Goal: Information Seeking & Learning: Learn about a topic

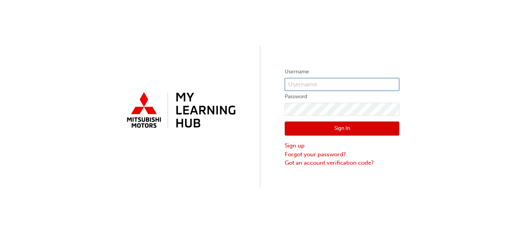
click at [330, 81] on input "text" at bounding box center [342, 84] width 115 height 13
click at [328, 83] on input "text" at bounding box center [342, 84] width 115 height 13
click at [298, 86] on input "text" at bounding box center [342, 84] width 115 height 13
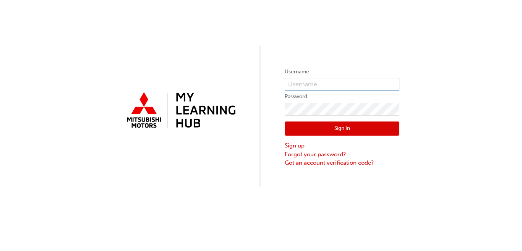
click at [298, 86] on input "text" at bounding box center [342, 84] width 115 height 13
type input "0005985500"
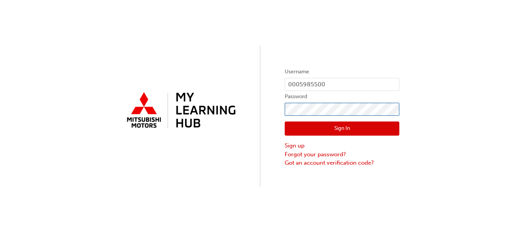
click button "Sign In" at bounding box center [342, 129] width 115 height 15
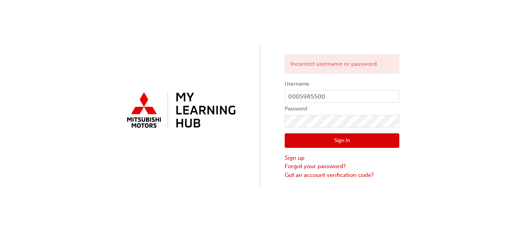
click at [196, 139] on div at bounding box center [180, 116] width 115 height 55
click at [359, 135] on button "Sign In" at bounding box center [342, 140] width 115 height 15
click at [305, 167] on link "Forgot your password?" at bounding box center [342, 166] width 115 height 9
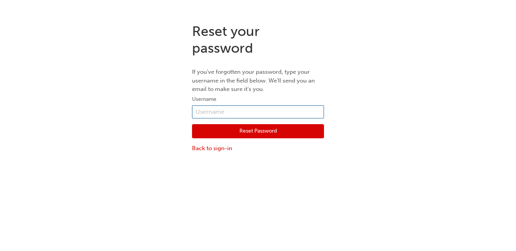
click at [236, 114] on input "text" at bounding box center [258, 112] width 132 height 13
type input "5985500"
click at [232, 131] on button "Reset Password" at bounding box center [258, 131] width 132 height 15
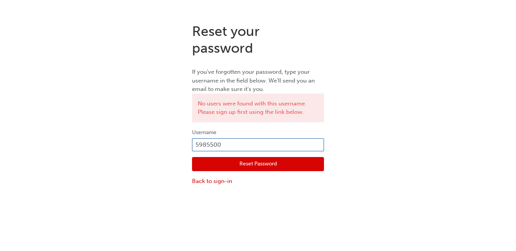
click at [195, 143] on input "5985500" at bounding box center [258, 144] width 132 height 13
type input "0005985500"
click at [221, 164] on button "Reset Password" at bounding box center [258, 164] width 132 height 15
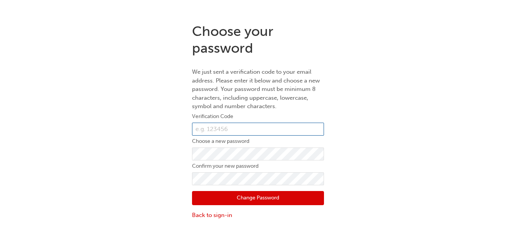
click at [247, 131] on input "text" at bounding box center [258, 129] width 132 height 13
type input "964262"
click at [240, 200] on button "Change Password" at bounding box center [258, 198] width 132 height 15
click at [248, 196] on button "Change Password" at bounding box center [258, 198] width 132 height 15
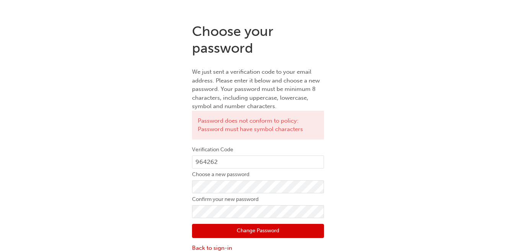
click at [240, 226] on button "Change Password" at bounding box center [258, 231] width 132 height 15
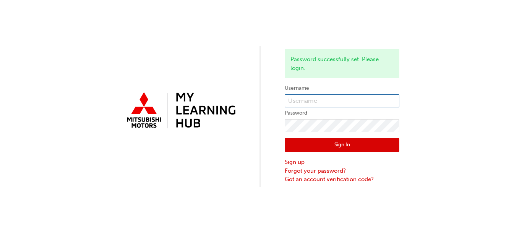
click at [318, 103] on input "text" at bounding box center [342, 100] width 115 height 13
type input "0005985500"
click at [326, 145] on button "Sign In" at bounding box center [342, 145] width 115 height 15
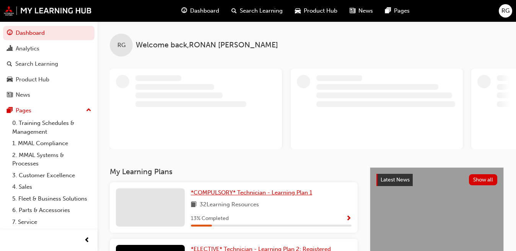
scroll to position [142, 0]
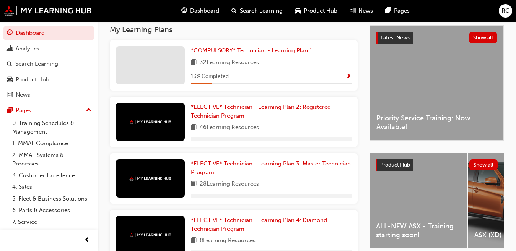
click at [219, 50] on span "*COMPULSORY* Technician - Learning Plan 1" at bounding box center [251, 50] width 121 height 7
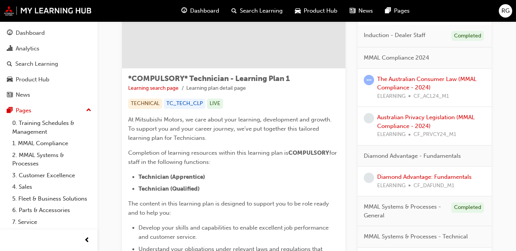
scroll to position [65, 0]
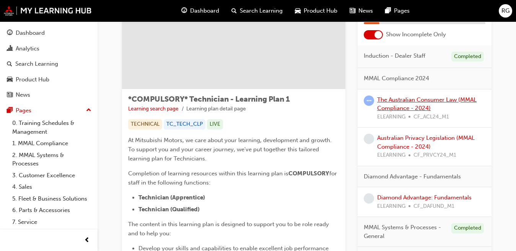
click at [390, 105] on link "The Australian Consumer Law (MMAL Compliance - 2024)" at bounding box center [426, 104] width 99 height 16
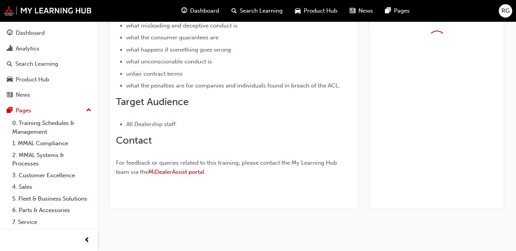
scroll to position [232, 0]
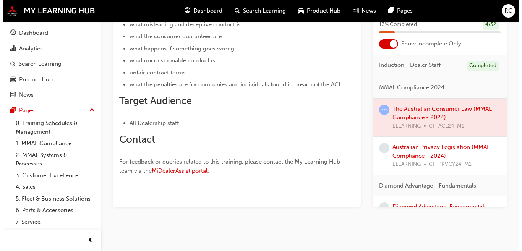
scroll to position [0, 0]
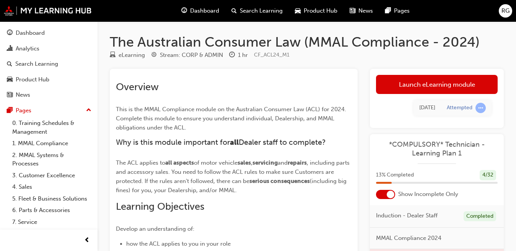
click at [432, 84] on link "Launch eLearning module" at bounding box center [437, 84] width 122 height 19
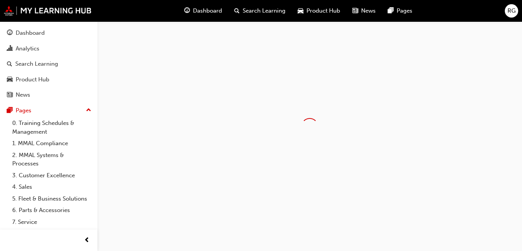
click at [432, 84] on div at bounding box center [309, 126] width 425 height 211
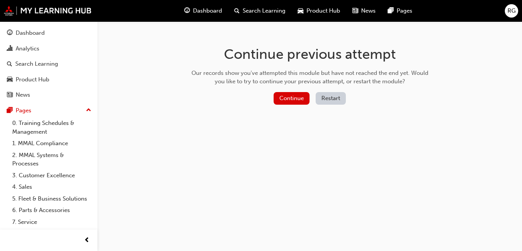
click at [329, 101] on button "Restart" at bounding box center [331, 98] width 30 height 13
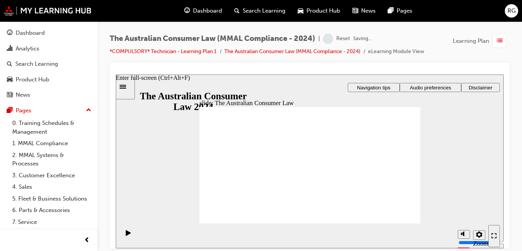
click at [492, 234] on icon "Enter full-screen (Ctrl+Alt+F)" at bounding box center [494, 235] width 5 height 5
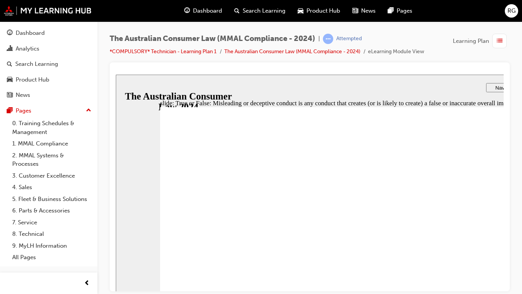
radio input "true"
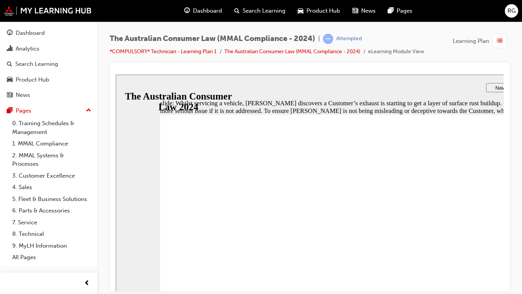
radio input "true"
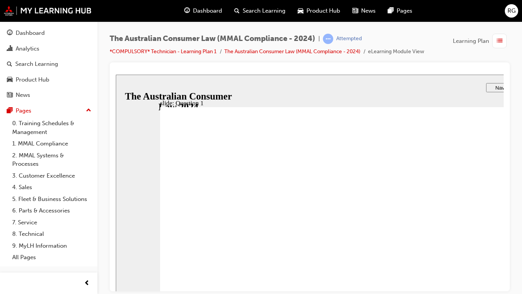
radio input "true"
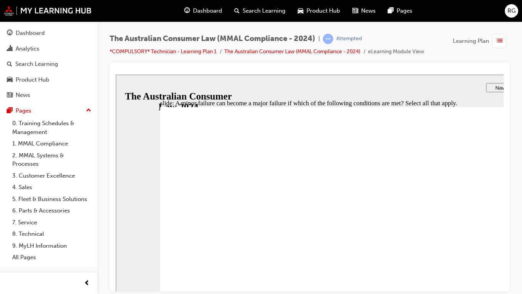
checkbox input "true"
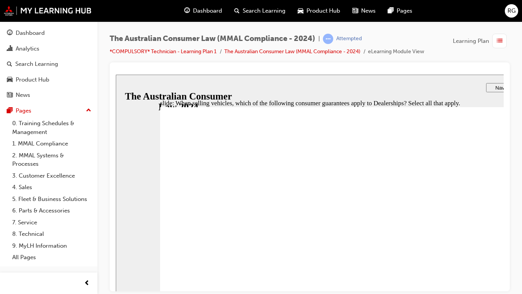
checkbox input "true"
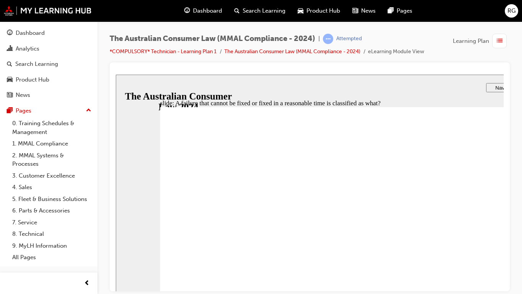
radio input "true"
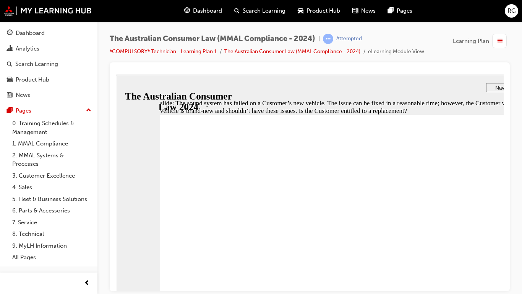
radio input "true"
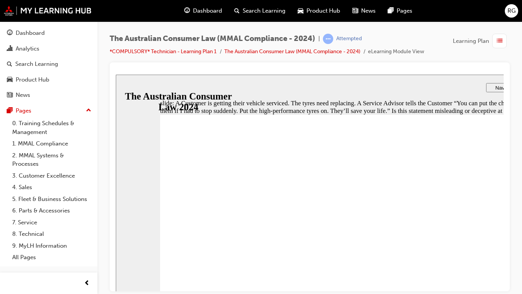
checkbox input "true"
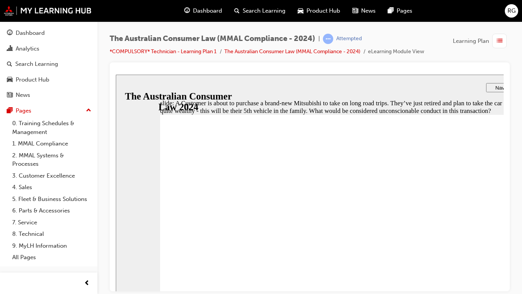
radio input "true"
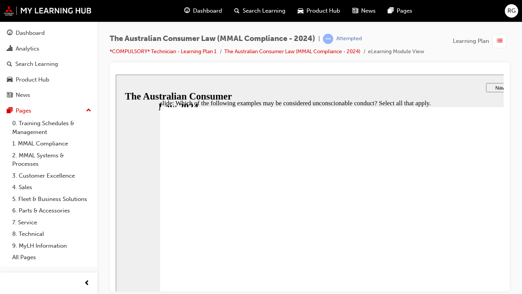
checkbox input "true"
checkbox input "false"
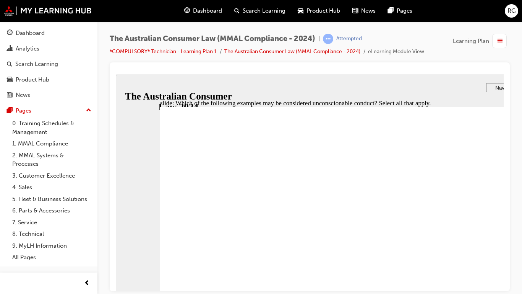
checkbox input "true"
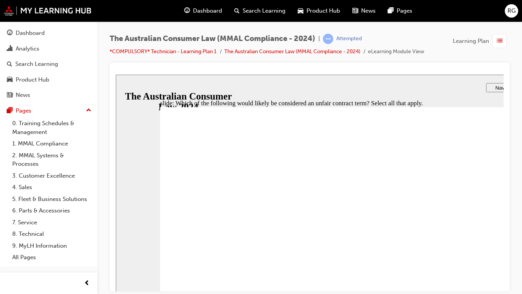
checkbox input "true"
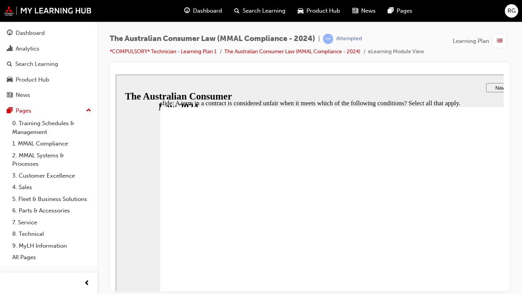
checkbox input "true"
radio input "true"
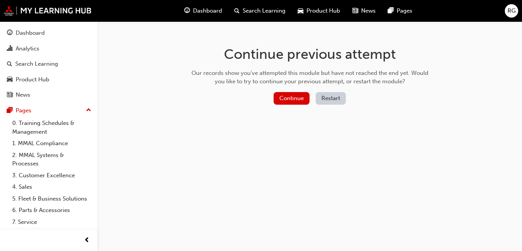
click at [331, 99] on button "Restart" at bounding box center [331, 98] width 30 height 13
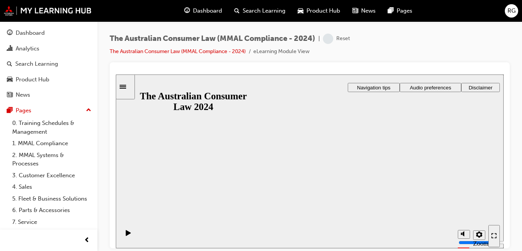
click at [492, 236] on div "Enter full-screen (Ctrl+Alt+F)" at bounding box center [494, 236] width 5 height 6
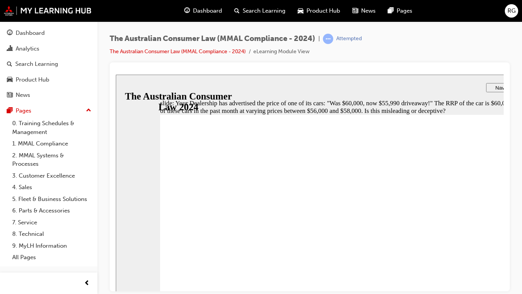
radio input "true"
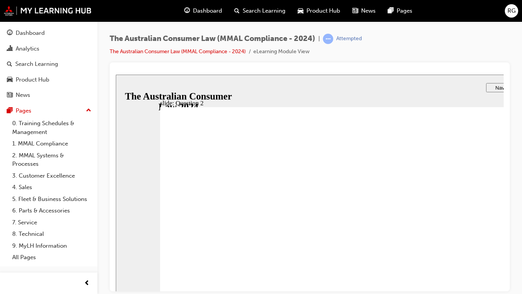
radio input "true"
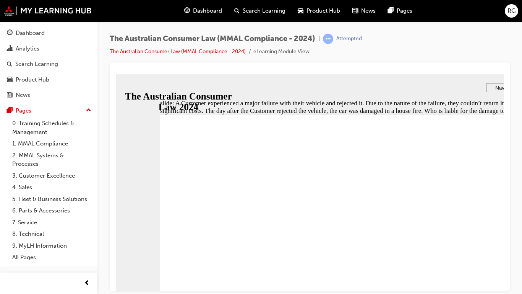
radio input "true"
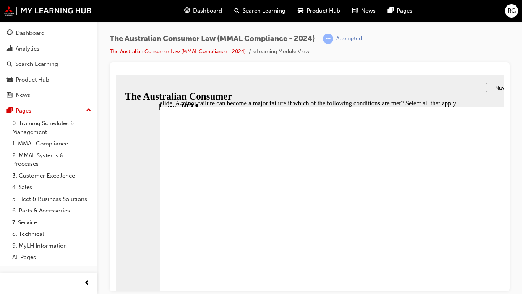
checkbox input "true"
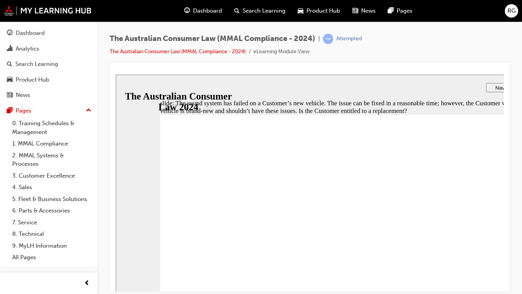
radio input "true"
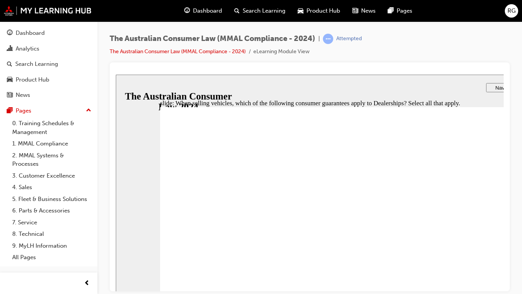
checkbox input "true"
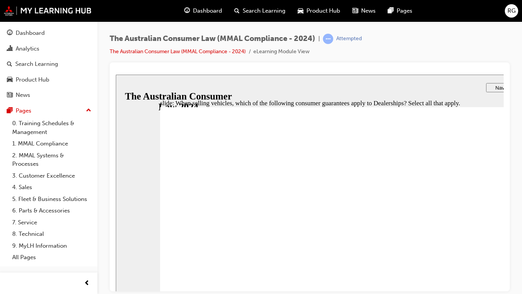
checkbox input "true"
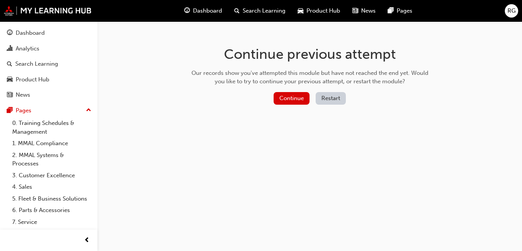
click at [334, 97] on button "Restart" at bounding box center [331, 98] width 30 height 13
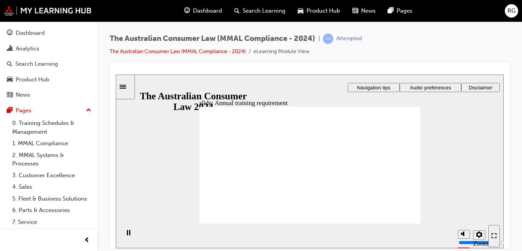
click at [496, 233] on icon "Enter full-screen (Ctrl+Alt+F)" at bounding box center [494, 235] width 5 height 5
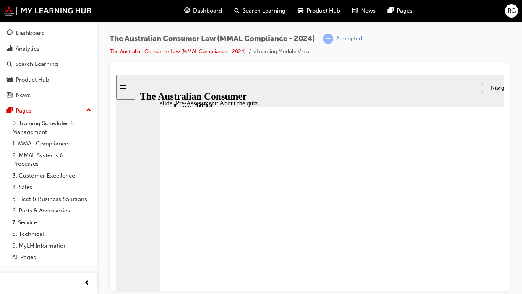
radio input "true"
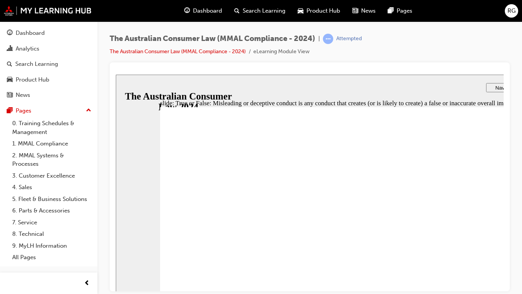
radio input "true"
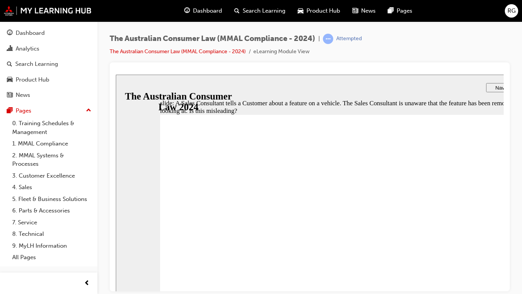
radio input "true"
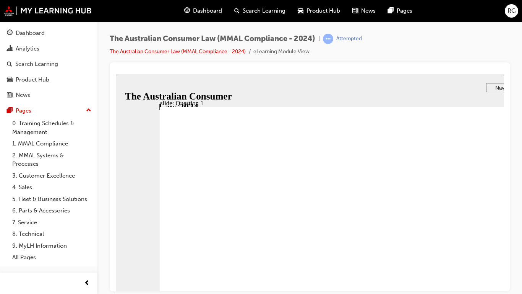
radio input "false"
radio input "true"
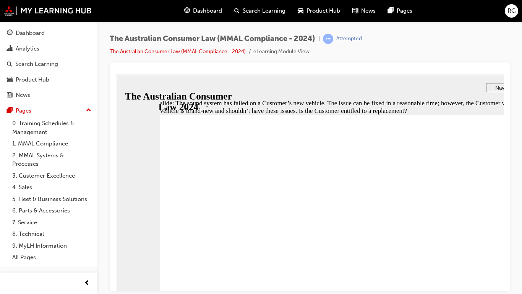
radio input "true"
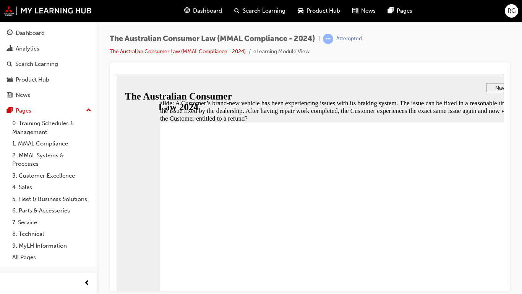
radio input "true"
drag, startPoint x: 177, startPoint y: 227, endPoint x: 209, endPoint y: 322, distance: 99.3
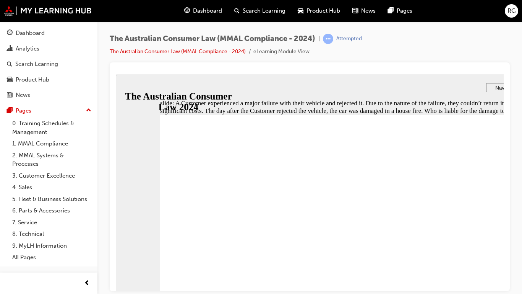
radio input "true"
drag, startPoint x: 220, startPoint y: 326, endPoint x: 534, endPoint y: 331, distance: 313.9
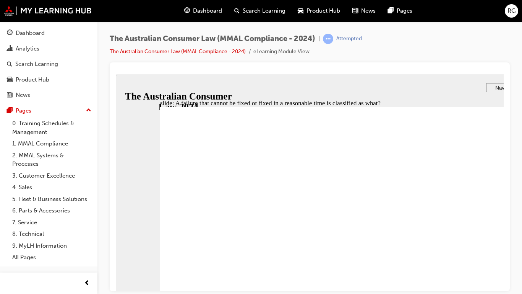
radio input "true"
drag, startPoint x: 187, startPoint y: 185, endPoint x: 211, endPoint y: 330, distance: 146.9
checkbox input "true"
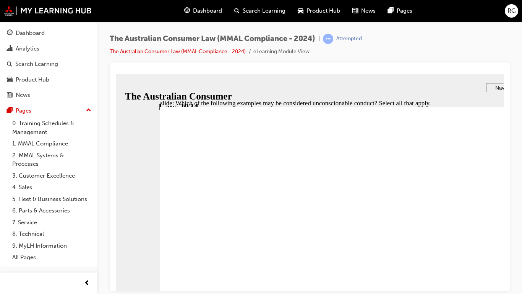
checkbox input "true"
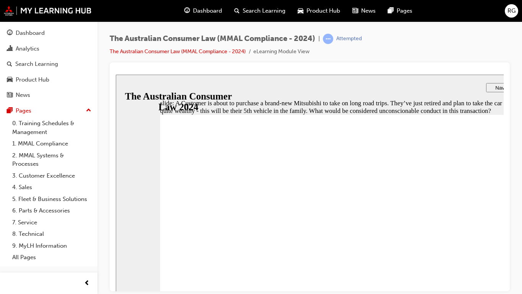
checkbox input "true"
drag, startPoint x: 568, startPoint y: 335, endPoint x: 621, endPoint y: 339, distance: 52.5
radio input "true"
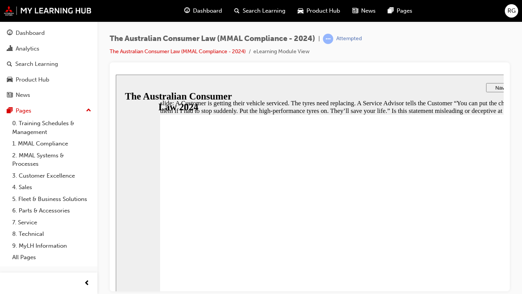
radio input "true"
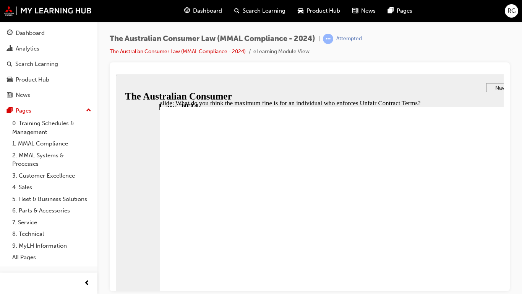
radio input "true"
checkbox input "true"
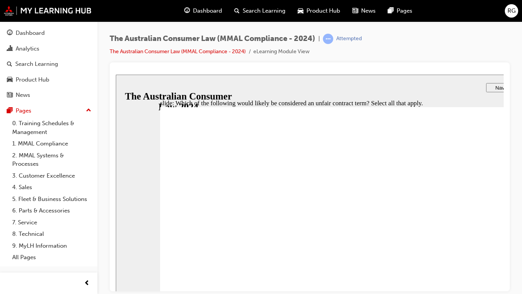
checkbox input "true"
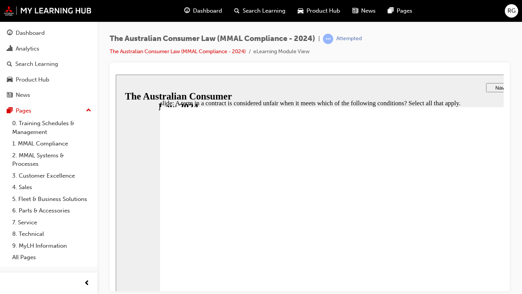
checkbox input "true"
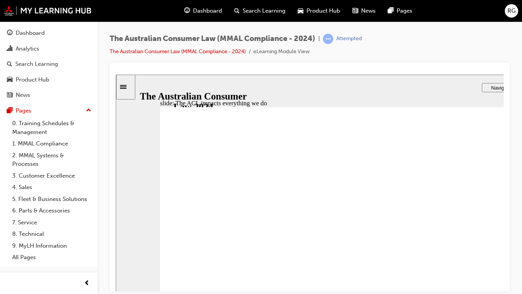
radio input "true"
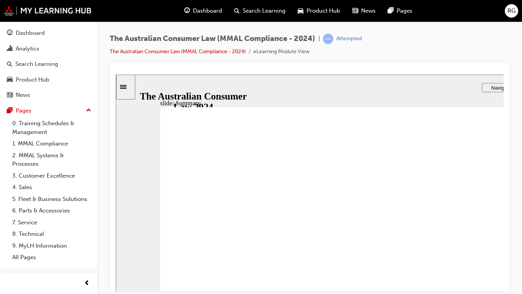
drag, startPoint x: 361, startPoint y: 188, endPoint x: 454, endPoint y: 277, distance: 128.2
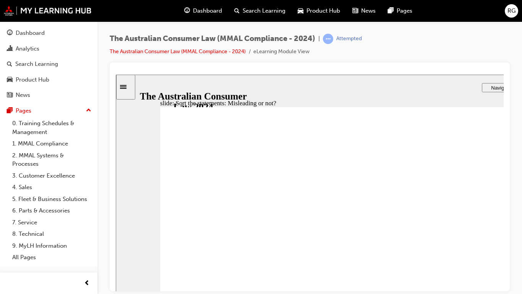
drag, startPoint x: 373, startPoint y: 174, endPoint x: 291, endPoint y: 249, distance: 110.7
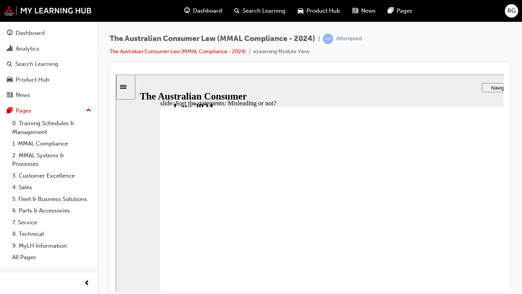
drag, startPoint x: 455, startPoint y: 277, endPoint x: 455, endPoint y: 266, distance: 11.5
drag, startPoint x: 409, startPoint y: 182, endPoint x: 406, endPoint y: 187, distance: 5.0
drag, startPoint x: 453, startPoint y: 260, endPoint x: 445, endPoint y: 270, distance: 13.3
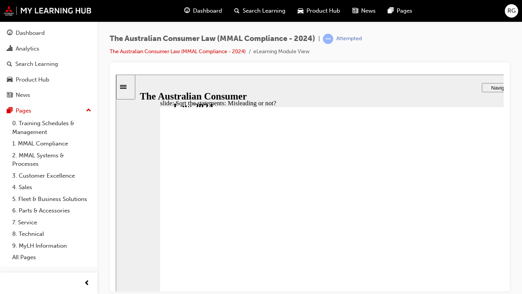
drag, startPoint x: 474, startPoint y: 249, endPoint x: 310, endPoint y: 251, distance: 164.0
drag, startPoint x: 409, startPoint y: 203, endPoint x: 467, endPoint y: 276, distance: 93.0
drag, startPoint x: 333, startPoint y: 250, endPoint x: 299, endPoint y: 262, distance: 36.3
drag, startPoint x: 370, startPoint y: 203, endPoint x: 455, endPoint y: 277, distance: 112.4
drag, startPoint x: 455, startPoint y: 277, endPoint x: 635, endPoint y: 335, distance: 188.6
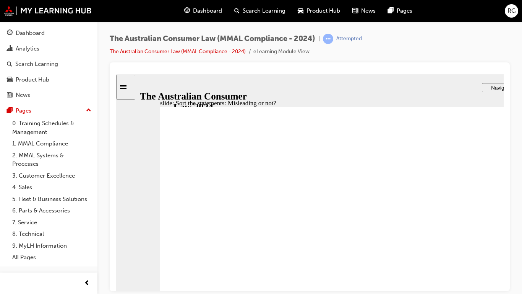
drag, startPoint x: 518, startPoint y: 183, endPoint x: 522, endPoint y: 185, distance: 5.1
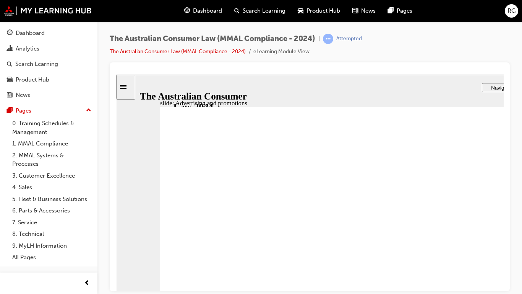
drag, startPoint x: 462, startPoint y: 197, endPoint x: 536, endPoint y: 156, distance: 84.9
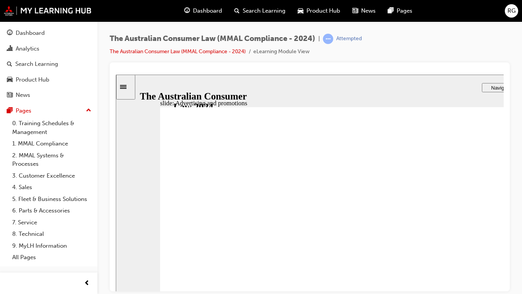
drag, startPoint x: 519, startPoint y: 175, endPoint x: 514, endPoint y: 178, distance: 5.5
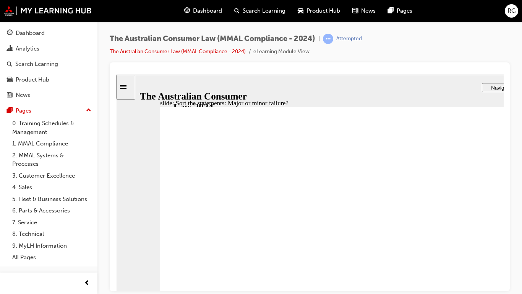
drag, startPoint x: 380, startPoint y: 180, endPoint x: 395, endPoint y: 186, distance: 16.6
drag, startPoint x: 395, startPoint y: 186, endPoint x: 515, endPoint y: 276, distance: 150.2
drag, startPoint x: 384, startPoint y: 187, endPoint x: 268, endPoint y: 270, distance: 142.0
drag, startPoint x: 352, startPoint y: 180, endPoint x: 529, endPoint y: 297, distance: 211.1
drag, startPoint x: 529, startPoint y: 297, endPoint x: 393, endPoint y: 172, distance: 184.3
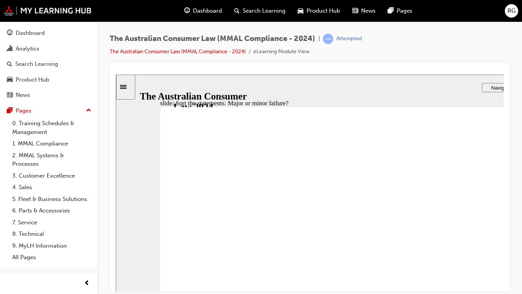
drag, startPoint x: 388, startPoint y: 176, endPoint x: 391, endPoint y: 247, distance: 71.6
drag, startPoint x: 401, startPoint y: 173, endPoint x: 255, endPoint y: 269, distance: 174.5
drag, startPoint x: 396, startPoint y: 178, endPoint x: 494, endPoint y: 261, distance: 128.1
drag, startPoint x: 302, startPoint y: 259, endPoint x: 295, endPoint y: 261, distance: 7.0
drag, startPoint x: 389, startPoint y: 196, endPoint x: 273, endPoint y: 262, distance: 133.7
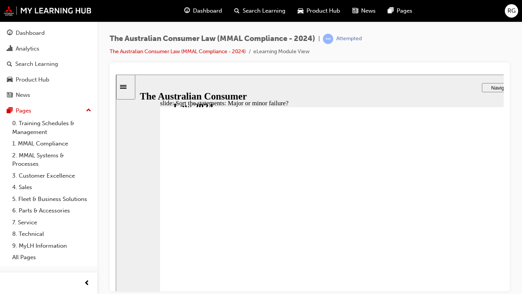
drag, startPoint x: 506, startPoint y: 164, endPoint x: 528, endPoint y: 223, distance: 63.3
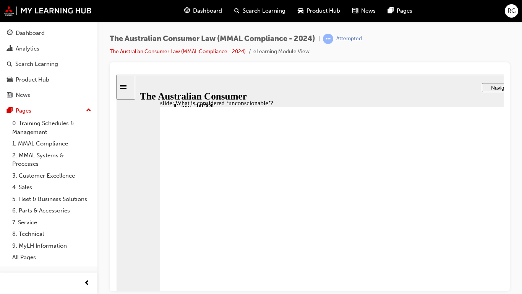
drag, startPoint x: 352, startPoint y: 189, endPoint x: 244, endPoint y: 257, distance: 127.9
drag, startPoint x: 347, startPoint y: 187, endPoint x: 345, endPoint y: 191, distance: 3.9
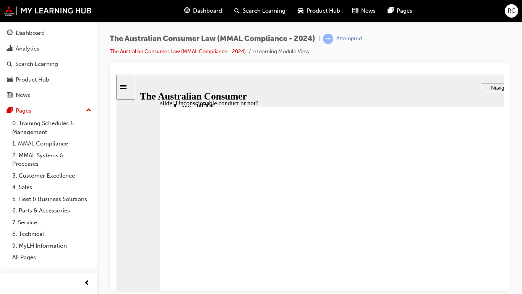
drag, startPoint x: 345, startPoint y: 190, endPoint x: 241, endPoint y: 249, distance: 119.3
drag, startPoint x: 358, startPoint y: 201, endPoint x: 252, endPoint y: 255, distance: 119.2
drag, startPoint x: 252, startPoint y: 255, endPoint x: 497, endPoint y: 254, distance: 244.7
drag, startPoint x: 408, startPoint y: 184, endPoint x: 271, endPoint y: 251, distance: 152.2
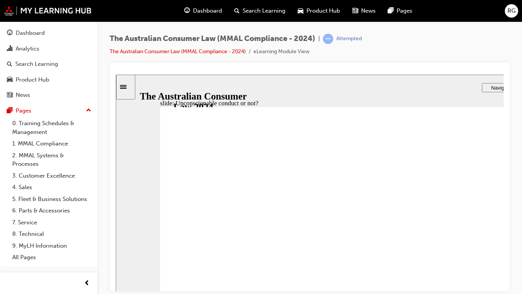
drag, startPoint x: 385, startPoint y: 171, endPoint x: 262, endPoint y: 237, distance: 139.1
drag, startPoint x: 390, startPoint y: 185, endPoint x: 264, endPoint y: 257, distance: 145.3
drag, startPoint x: 348, startPoint y: 191, endPoint x: 482, endPoint y: 270, distance: 155.1
click at [522, 293] on div "Rectangle 1 Rectangle 3 Sort the statements: Unconscionable conduct or not ? Dr…" at bounding box center [377, 229] width 434 height 244
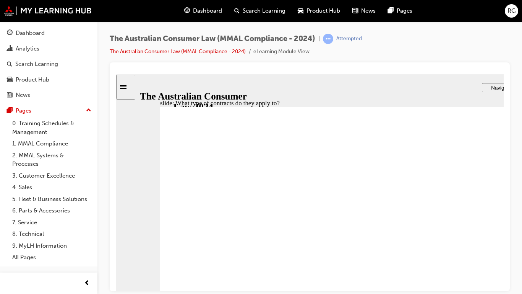
drag, startPoint x: 278, startPoint y: 173, endPoint x: 461, endPoint y: 292, distance: 218.6
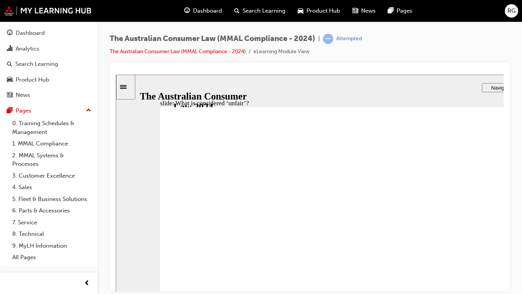
drag, startPoint x: 363, startPoint y: 194, endPoint x: 414, endPoint y: 215, distance: 55.0
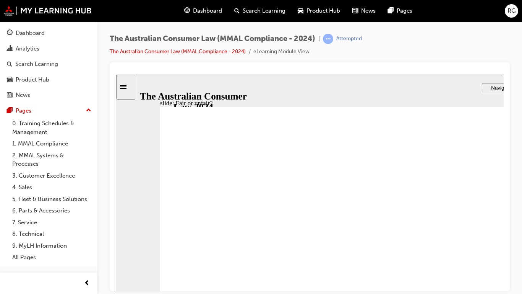
drag, startPoint x: 400, startPoint y: 193, endPoint x: 231, endPoint y: 262, distance: 182.6
drag, startPoint x: 391, startPoint y: 192, endPoint x: 484, endPoint y: 257, distance: 112.8
drag, startPoint x: 403, startPoint y: 182, endPoint x: 505, endPoint y: 268, distance: 133.0
drag, startPoint x: 396, startPoint y: 196, endPoint x: 256, endPoint y: 274, distance: 160.2
drag, startPoint x: 372, startPoint y: 190, endPoint x: 578, endPoint y: 332, distance: 250.4
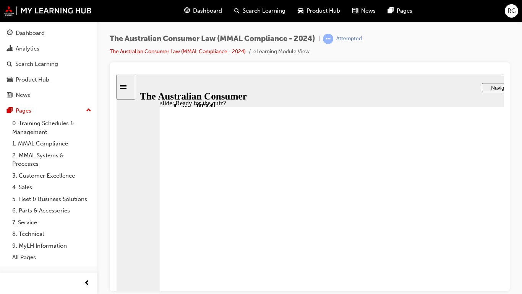
radio input "true"
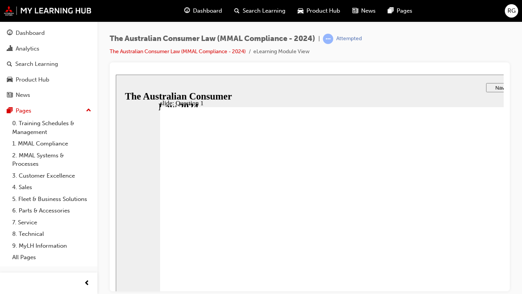
checkbox input "true"
drag, startPoint x: 174, startPoint y: 184, endPoint x: 175, endPoint y: 217, distance: 32.9
checkbox input "true"
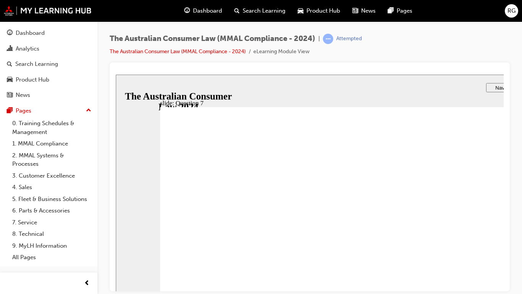
radio input "true"
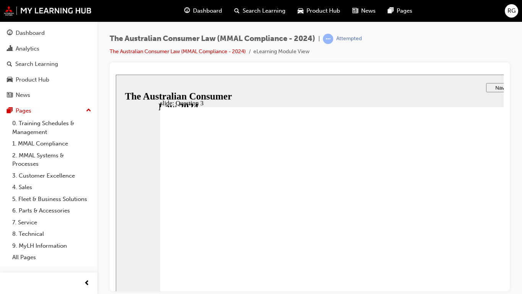
radio input "true"
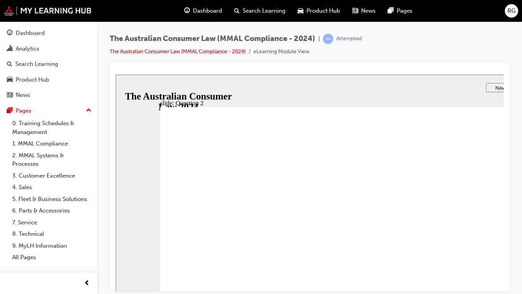
drag, startPoint x: 203, startPoint y: 324, endPoint x: 584, endPoint y: 342, distance: 381.6
drag, startPoint x: 577, startPoint y: 336, endPoint x: 508, endPoint y: 304, distance: 75.8
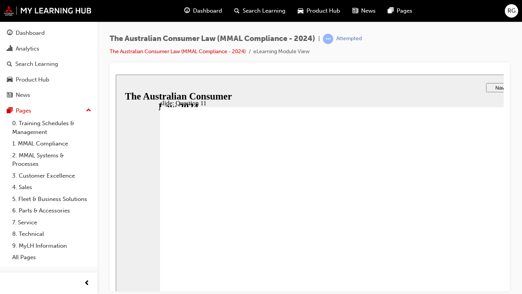
checkbox input "true"
radio input "true"
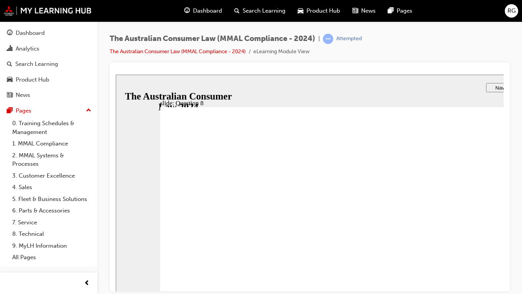
checkbox input "true"
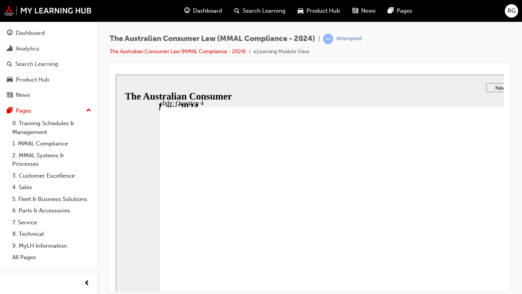
checkbox input "true"
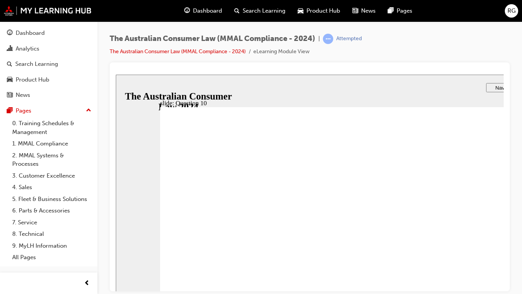
checkbox input "true"
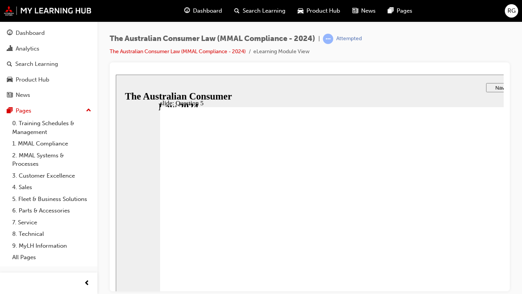
radio input "true"
checkbox input "true"
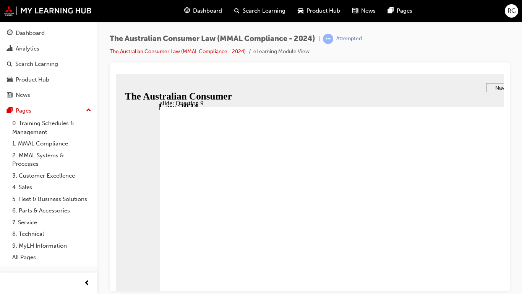
checkbox input "true"
drag, startPoint x: 210, startPoint y: 330, endPoint x: 572, endPoint y: 335, distance: 362.1
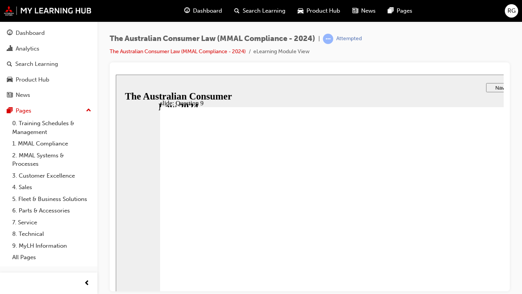
radio input "true"
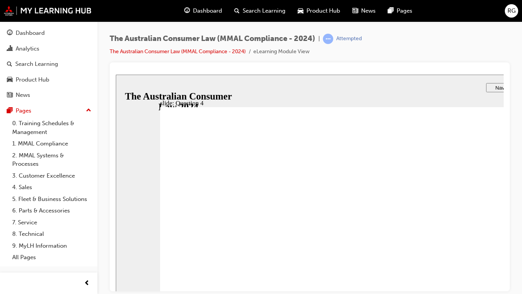
checkbox input "true"
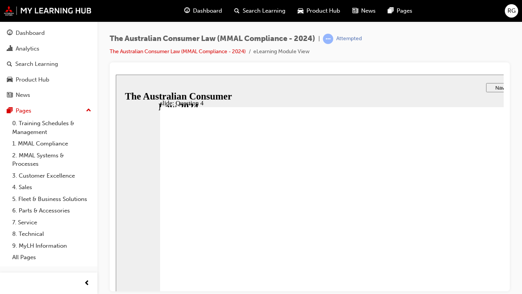
checkbox input "true"
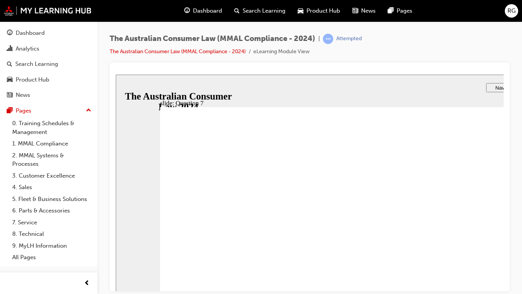
checkbox input "true"
radio input "true"
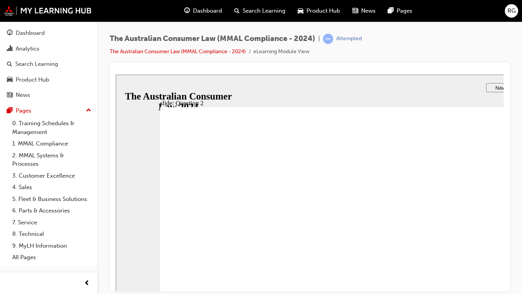
radio input "true"
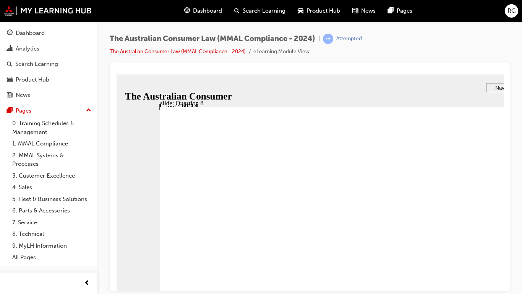
checkbox input "true"
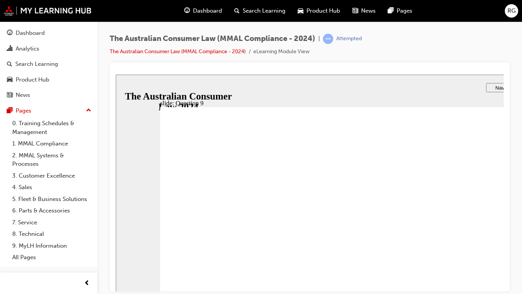
radio input "true"
drag, startPoint x: 179, startPoint y: 206, endPoint x: 234, endPoint y: 323, distance: 129.1
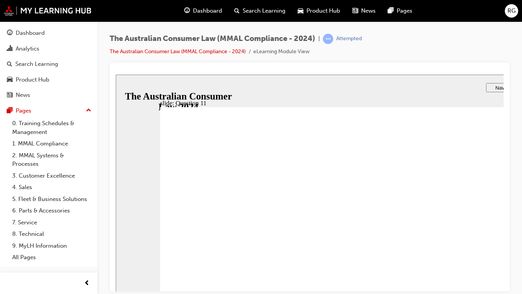
checkbox input "true"
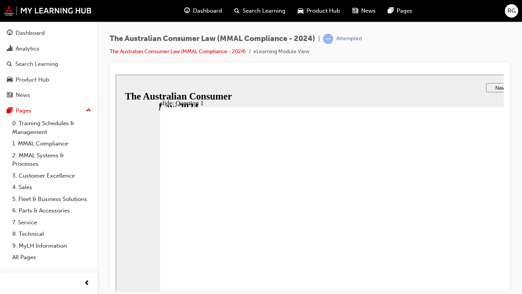
radio input "true"
checkbox input "true"
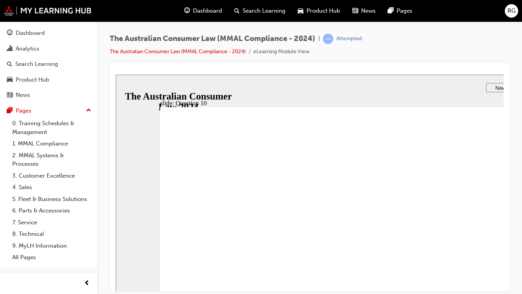
checkbox input "true"
checkbox input "false"
drag, startPoint x: 180, startPoint y: 210, endPoint x: 178, endPoint y: 225, distance: 15.1
checkbox input "true"
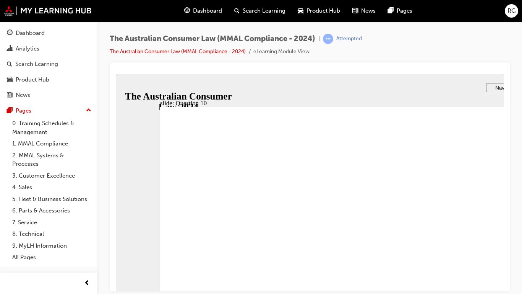
checkbox input "true"
drag, startPoint x: 174, startPoint y: 242, endPoint x: 233, endPoint y: 322, distance: 98.9
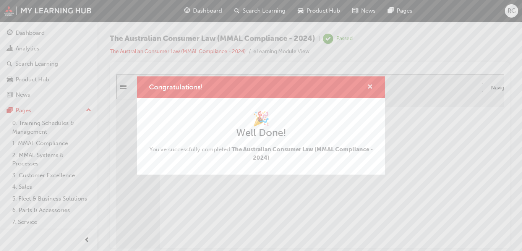
click at [369, 90] on span "cross-icon" at bounding box center [370, 87] width 6 height 7
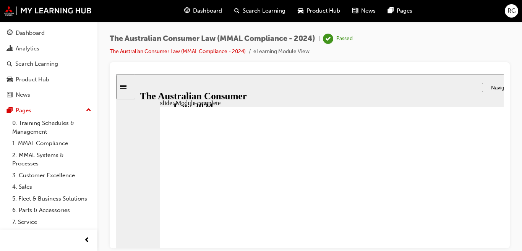
drag, startPoint x: 46, startPoint y: 33, endPoint x: 249, endPoint y: 97, distance: 212.9
click at [47, 33] on div "Dashboard" at bounding box center [49, 33] width 84 height 10
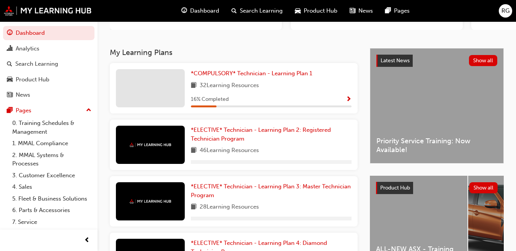
scroll to position [140, 0]
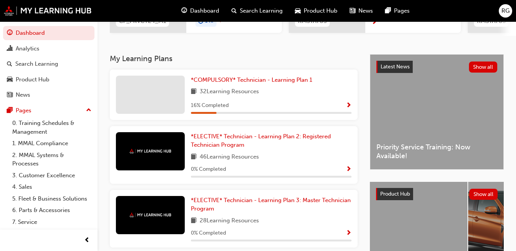
click at [151, 62] on h3 "My Learning Plans" at bounding box center [234, 58] width 248 height 9
click at [231, 77] on div "*COMPULSORY* Technician - Learning Plan 1 32 Learning Resources 16 % Completed" at bounding box center [234, 95] width 248 height 50
click at [224, 83] on span "*COMPULSORY* Technician - Learning Plan 1" at bounding box center [251, 79] width 121 height 7
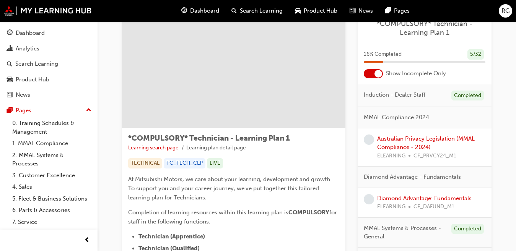
scroll to position [26, 0]
click at [377, 72] on div at bounding box center [378, 75] width 8 height 8
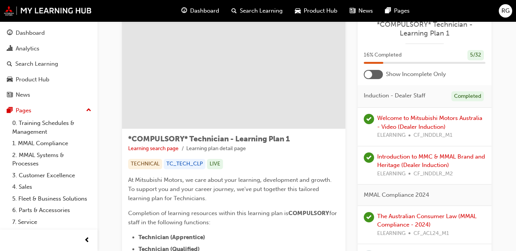
click at [377, 72] on div at bounding box center [373, 74] width 19 height 9
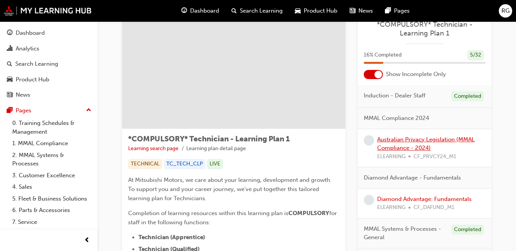
click at [394, 149] on link "Australian Privacy Legislation (MMAL Compliance - 2024)" at bounding box center [425, 144] width 97 height 16
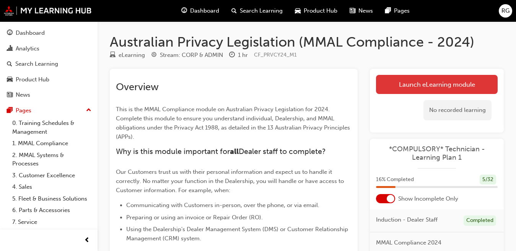
click at [436, 79] on link "Launch eLearning module" at bounding box center [437, 84] width 122 height 19
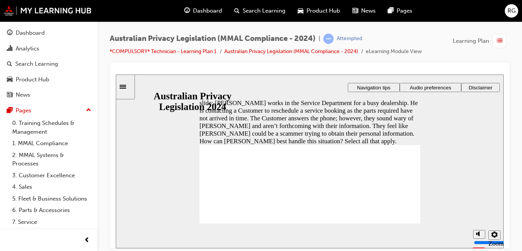
checkbox input "true"
drag, startPoint x: 217, startPoint y: 203, endPoint x: 232, endPoint y: 212, distance: 18.0
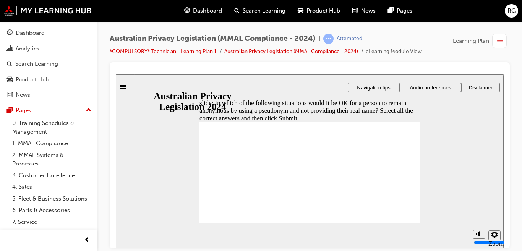
checkbox input "true"
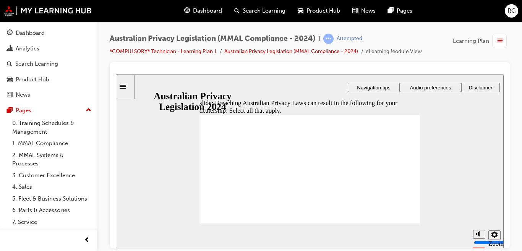
checkbox input "true"
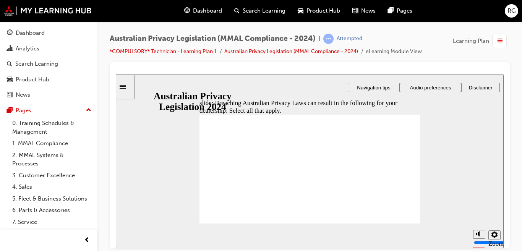
checkbox input "true"
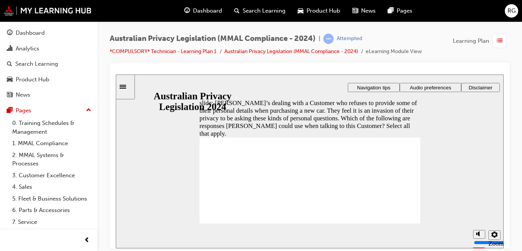
checkbox input "true"
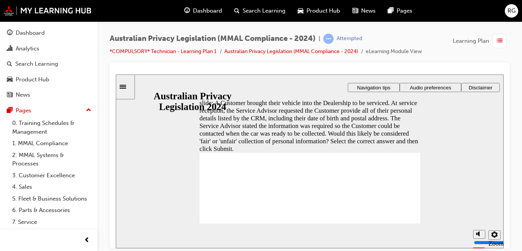
radio input "true"
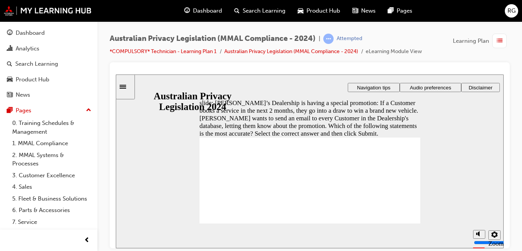
drag, startPoint x: 218, startPoint y: 168, endPoint x: 214, endPoint y: 162, distance: 7.0
radio input "true"
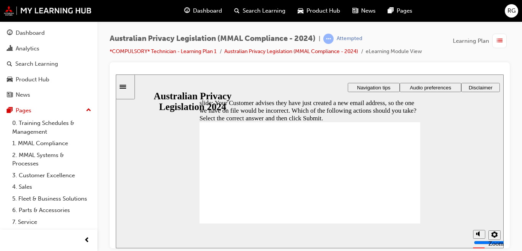
drag, startPoint x: 211, startPoint y: 159, endPoint x: 227, endPoint y: 162, distance: 15.8
radio input "false"
radio input "true"
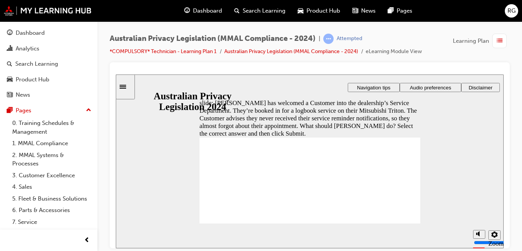
radio input "true"
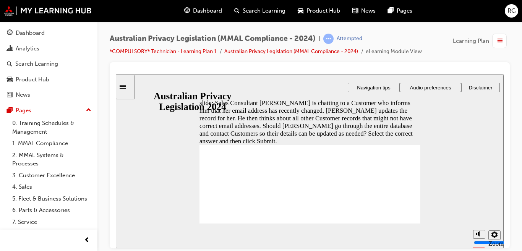
radio input "true"
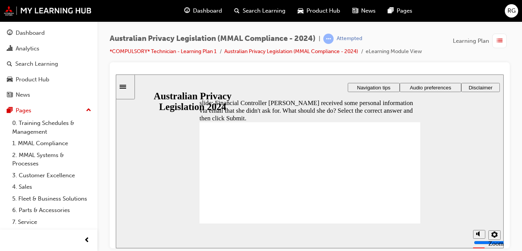
radio input "true"
checkbox input "true"
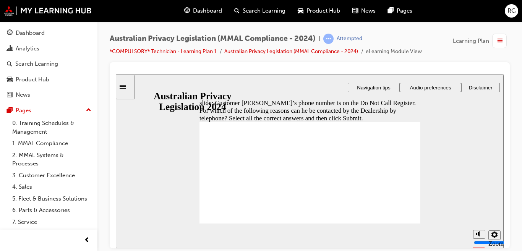
radio input "true"
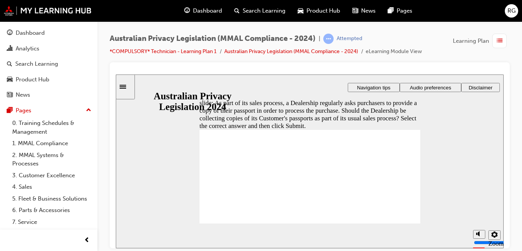
radio input "true"
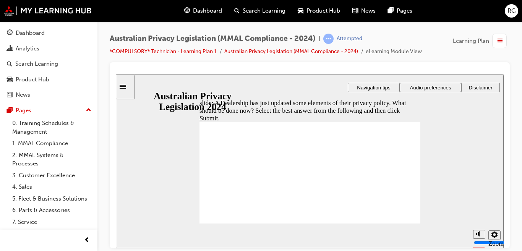
radio input "false"
radio input "true"
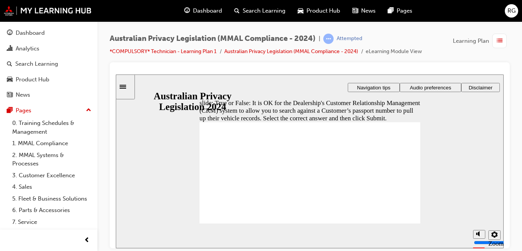
radio input "true"
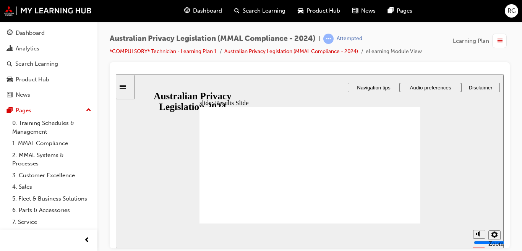
checkbox input "true"
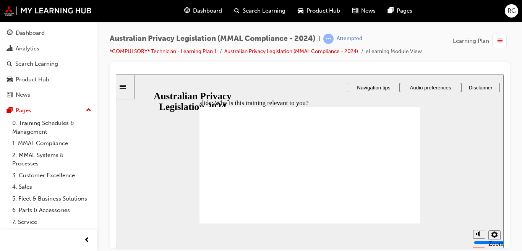
checkbox input "true"
drag, startPoint x: 223, startPoint y: 146, endPoint x: 224, endPoint y: 172, distance: 26.4
checkbox input "true"
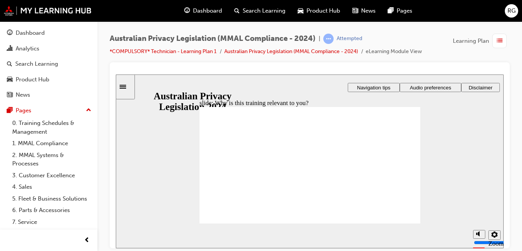
drag, startPoint x: 234, startPoint y: 209, endPoint x: 354, endPoint y: 214, distance: 120.5
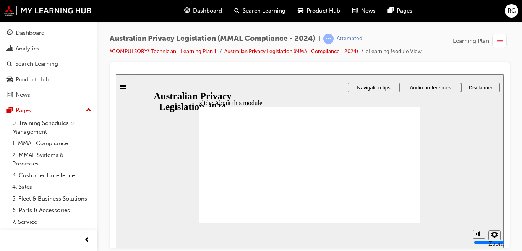
click at [443, 94] on div "slide: About this module Rectangle 1 Rectangle 3 About this module What you’ll …" at bounding box center [310, 161] width 388 height 174
click at [440, 86] on span "Audio preferences" at bounding box center [430, 87] width 41 height 6
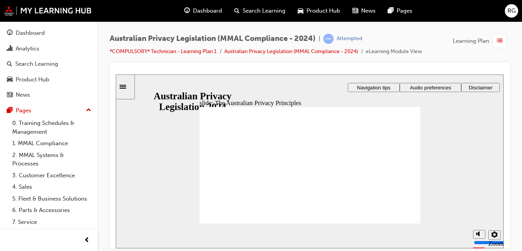
click at [480, 236] on icon "Mute (Ctrl+Alt+M)" at bounding box center [479, 233] width 6 height 5
click at [477, 216] on input "volume" at bounding box center [498, 214] width 49 height 6
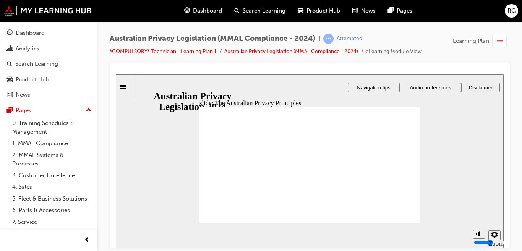
click at [480, 235] on icon "Mute (Ctrl+Alt+M)" at bounding box center [479, 233] width 6 height 5
type input "0"
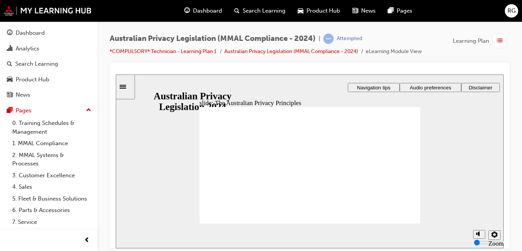
drag, startPoint x: 346, startPoint y: 216, endPoint x: 250, endPoint y: 208, distance: 96.7
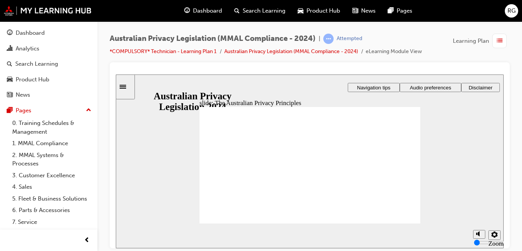
drag, startPoint x: 311, startPoint y: 187, endPoint x: 317, endPoint y: 171, distance: 16.7
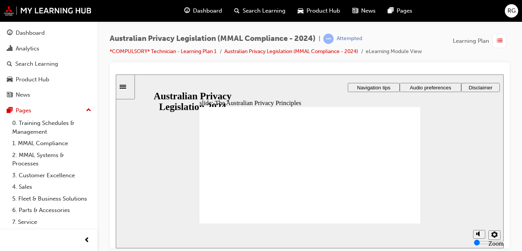
drag, startPoint x: 309, startPoint y: 204, endPoint x: 310, endPoint y: 197, distance: 7.3
drag, startPoint x: 349, startPoint y: 213, endPoint x: 328, endPoint y: 207, distance: 21.4
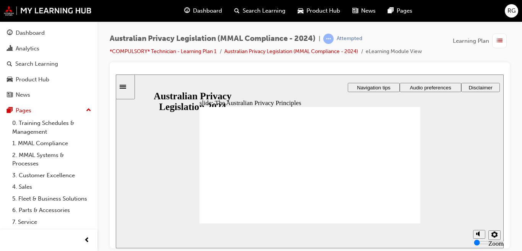
drag, startPoint x: 385, startPoint y: 216, endPoint x: 383, endPoint y: 167, distance: 49.7
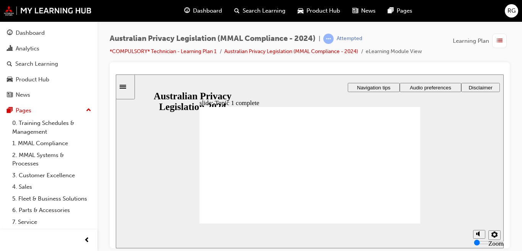
click at [407, 217] on div "Rectangle 1 Rectangle 3 Rectangle Oval Topic 1 complete! One topic down, four t…" at bounding box center [310, 169] width 221 height 124
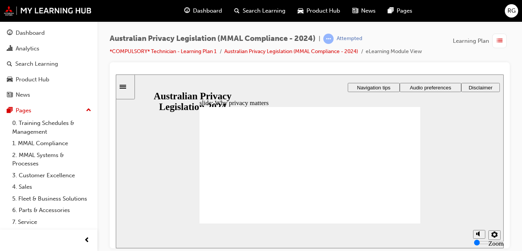
click at [407, 217] on div "Rectangle 1 Rectangle 3 Right Triangle 1 Parallelogram Oval 1 Topic 2: Why priv…" at bounding box center [310, 169] width 221 height 124
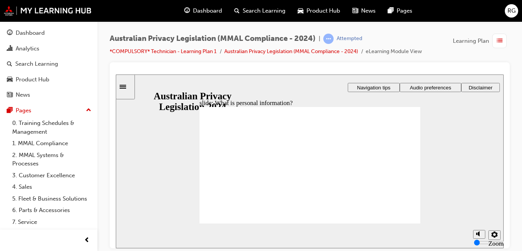
click at [408, 219] on div "Rectangle 1 Rectangle 3 What is personal information ? First, let’s consider wh…" at bounding box center [310, 169] width 221 height 124
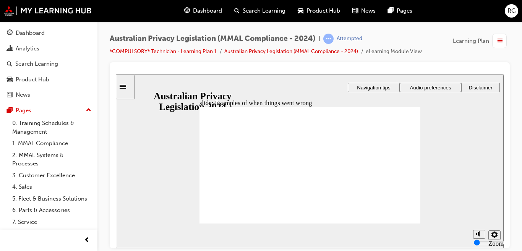
radio input "true"
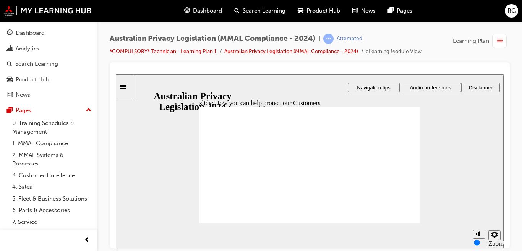
radio input "true"
click at [411, 224] on section "Playback Speed 2 1.75 1.5 1.25 0.75" at bounding box center [310, 235] width 388 height 25
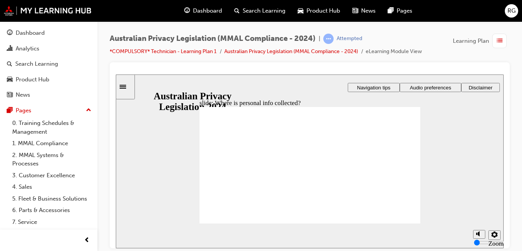
drag, startPoint x: 220, startPoint y: 165, endPoint x: 235, endPoint y: 162, distance: 14.9
drag, startPoint x: 252, startPoint y: 160, endPoint x: 263, endPoint y: 161, distance: 10.4
drag, startPoint x: 301, startPoint y: 158, endPoint x: 305, endPoint y: 157, distance: 3.8
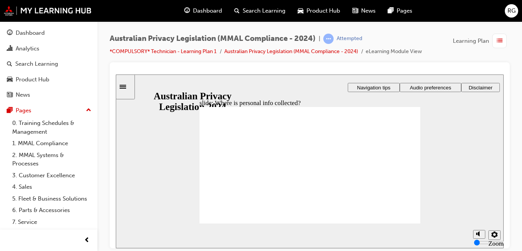
drag, startPoint x: 398, startPoint y: 145, endPoint x: 399, endPoint y: 245, distance: 100.2
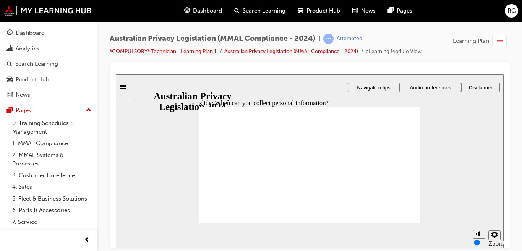
drag, startPoint x: 311, startPoint y: 156, endPoint x: 367, endPoint y: 196, distance: 68.6
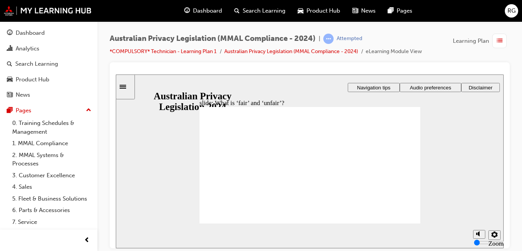
drag, startPoint x: 301, startPoint y: 151, endPoint x: 341, endPoint y: 168, distance: 44.2
drag, startPoint x: 315, startPoint y: 154, endPoint x: 377, endPoint y: 182, distance: 67.3
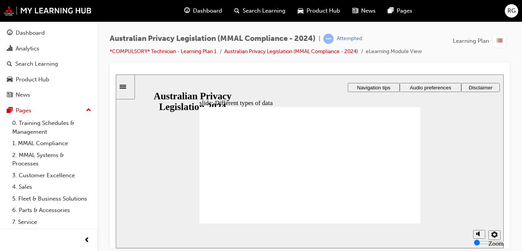
drag, startPoint x: 377, startPoint y: 176, endPoint x: 407, endPoint y: 223, distance: 55.7
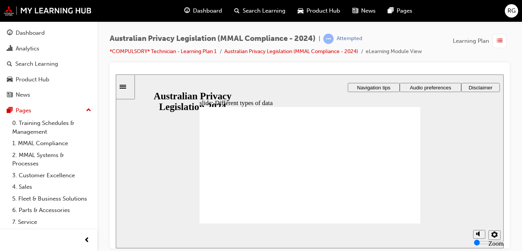
drag, startPoint x: 365, startPoint y: 185, endPoint x: 394, endPoint y: 214, distance: 41.1
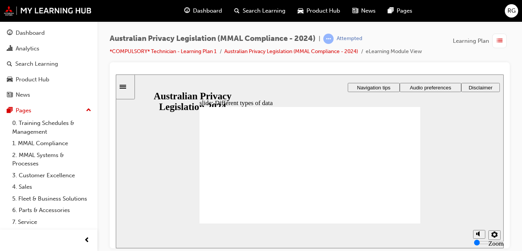
checkbox input "true"
click at [408, 225] on section "Playback Speed 2 1.75 1.5 1.25 0.75" at bounding box center [310, 235] width 388 height 25
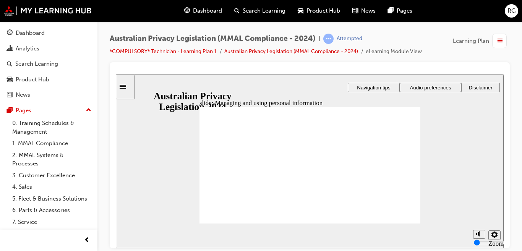
checkbox input "true"
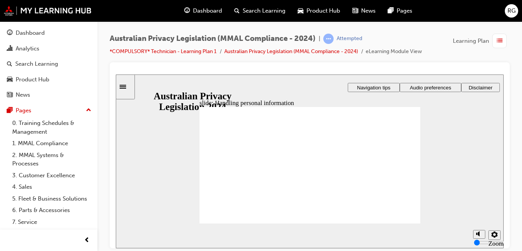
drag, startPoint x: 209, startPoint y: 175, endPoint x: 232, endPoint y: 210, distance: 42.5
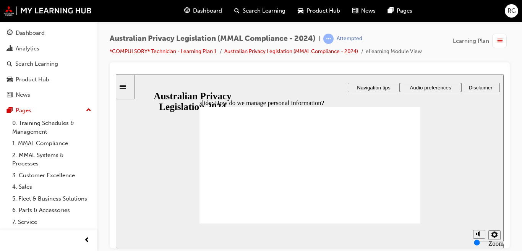
drag, startPoint x: 385, startPoint y: 133, endPoint x: 370, endPoint y: 141, distance: 16.8
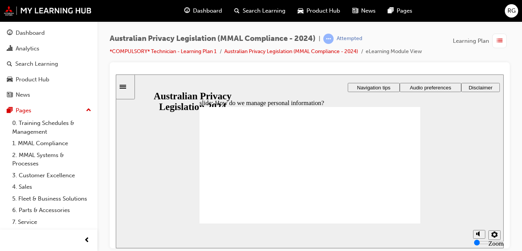
drag, startPoint x: 351, startPoint y: 152, endPoint x: 350, endPoint y: 159, distance: 6.9
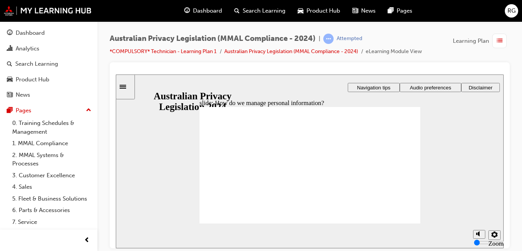
drag, startPoint x: 277, startPoint y: 142, endPoint x: 344, endPoint y: 141, distance: 66.9
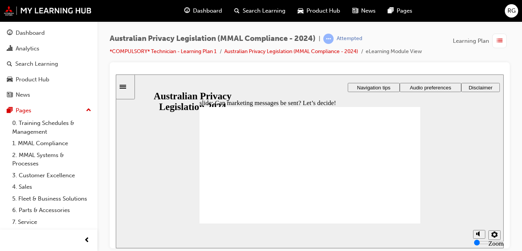
radio input "true"
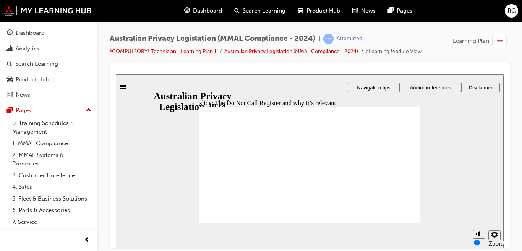
radio input "true"
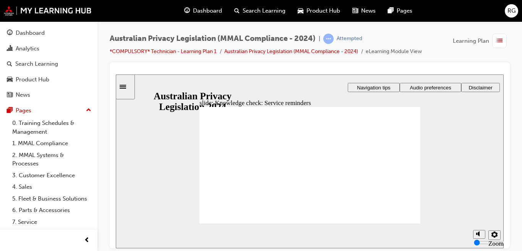
drag, startPoint x: 406, startPoint y: 219, endPoint x: 376, endPoint y: 199, distance: 35.8
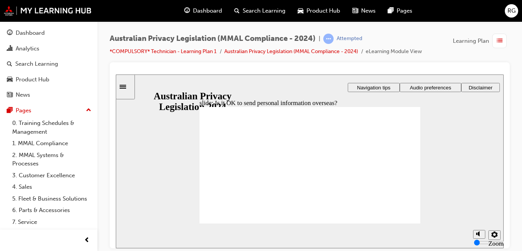
drag, startPoint x: 285, startPoint y: 139, endPoint x: 299, endPoint y: 138, distance: 13.5
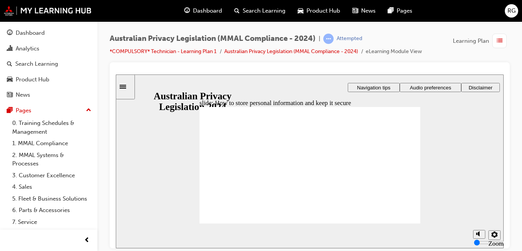
radio input "true"
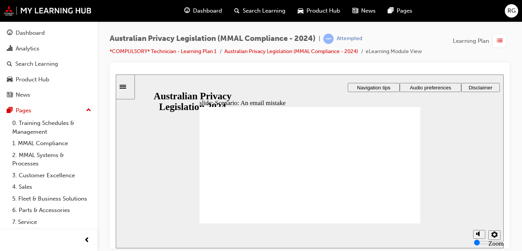
radio input "true"
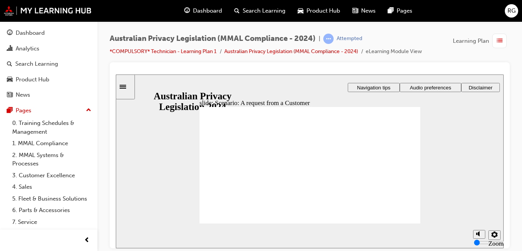
radio input "true"
click at [412, 219] on div "That's right. The Customer has a right to access and amend their own personal i…" at bounding box center [310, 169] width 221 height 124
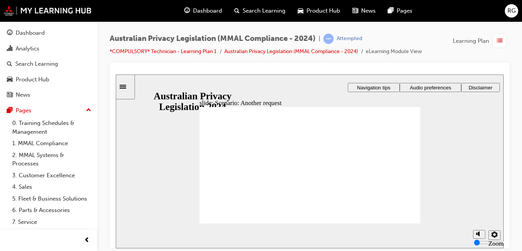
drag, startPoint x: 278, startPoint y: 166, endPoint x: 406, endPoint y: 214, distance: 136.3
radio input "true"
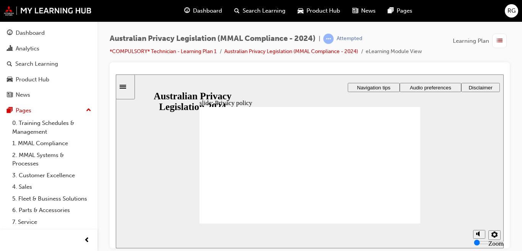
checkbox input "true"
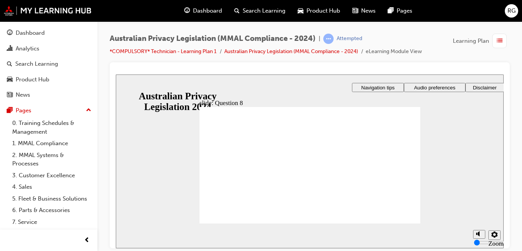
radio input "true"
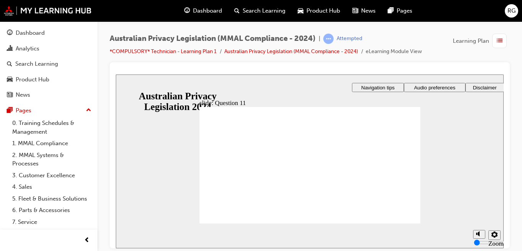
radio input "true"
drag, startPoint x: 216, startPoint y: 213, endPoint x: 409, endPoint y: 214, distance: 193.1
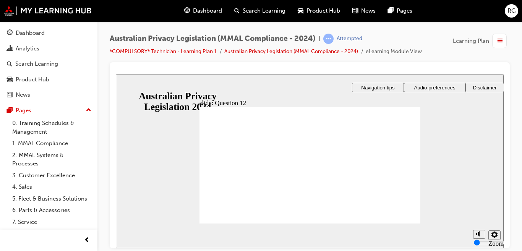
checkbox input "true"
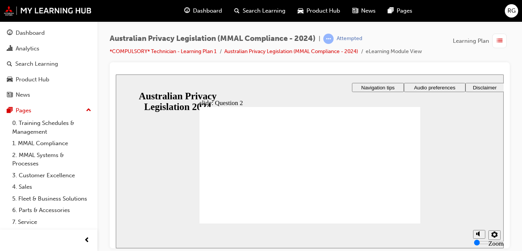
radio input "true"
drag, startPoint x: 226, startPoint y: 211, endPoint x: 377, endPoint y: 206, distance: 151.1
radio input "true"
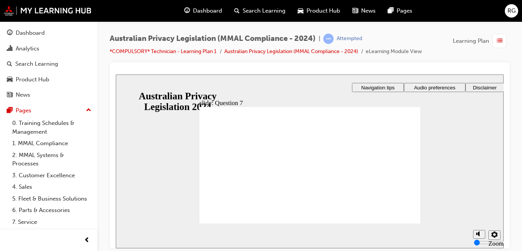
radio input "true"
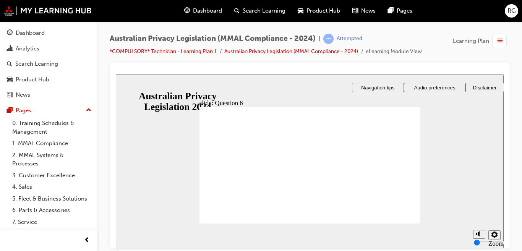
radio input "true"
drag, startPoint x: 231, startPoint y: 213, endPoint x: 404, endPoint y: 226, distance: 173.6
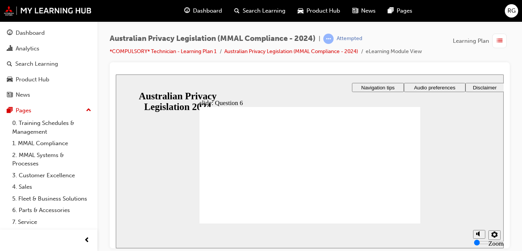
radio input "true"
drag, startPoint x: 213, startPoint y: 185, endPoint x: 216, endPoint y: 174, distance: 11.1
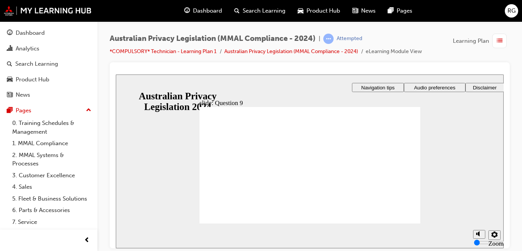
radio input "true"
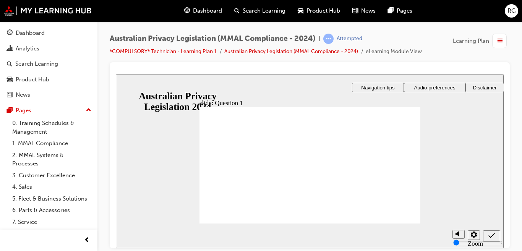
drag, startPoint x: 215, startPoint y: 175, endPoint x: 215, endPoint y: 168, distance: 7.3
radio input "true"
drag, startPoint x: 215, startPoint y: 168, endPoint x: 224, endPoint y: 211, distance: 44.2
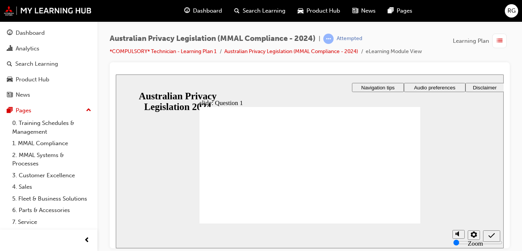
checkbox input "true"
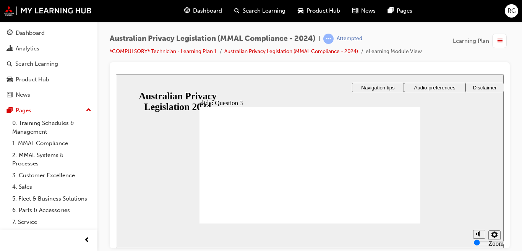
radio input "true"
drag, startPoint x: 233, startPoint y: 213, endPoint x: 407, endPoint y: 216, distance: 174.0
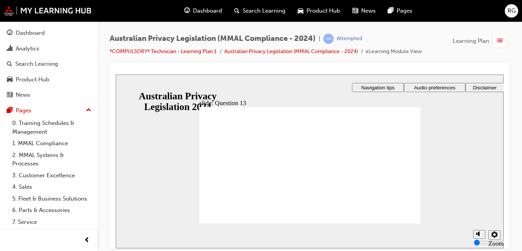
radio input "true"
drag, startPoint x: 225, startPoint y: 214, endPoint x: 377, endPoint y: 207, distance: 152.0
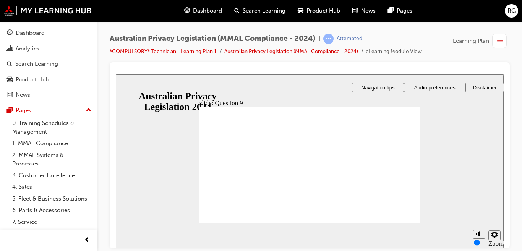
radio input "true"
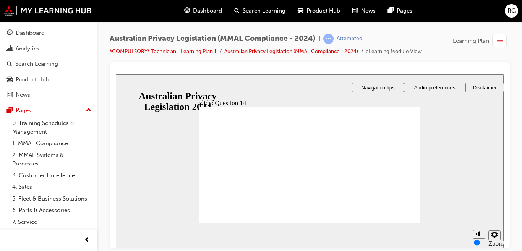
checkbox input "true"
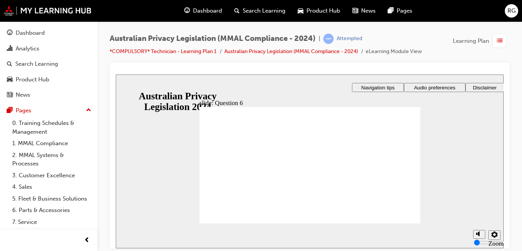
radio input "true"
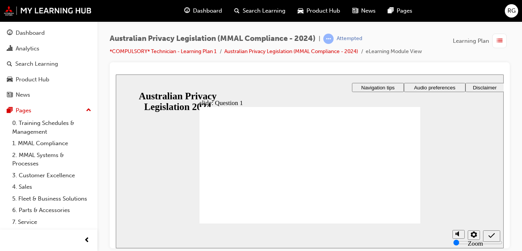
click at [494, 238] on nav "slide navigation" at bounding box center [491, 235] width 17 height 25
click at [214, 160] on div "Rectangle 1 That's not quite right. [PERSON_NAME] can give the information to t…" at bounding box center [310, 169] width 221 height 124
radio input "true"
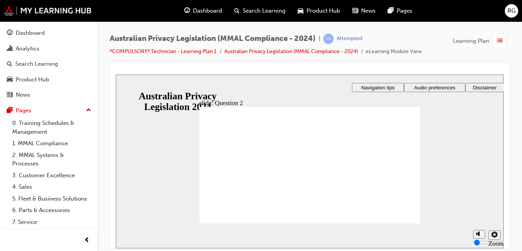
radio input "true"
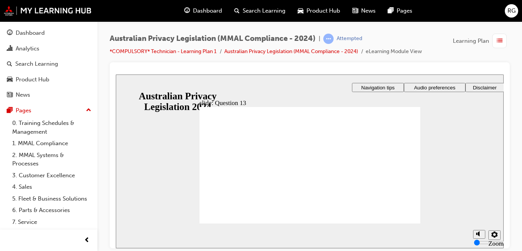
radio input "true"
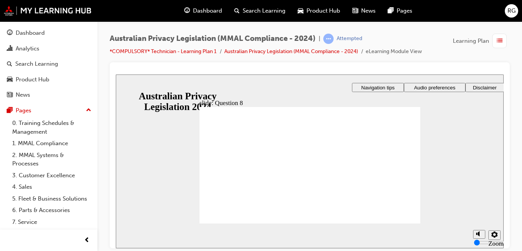
radio input "true"
drag, startPoint x: 220, startPoint y: 212, endPoint x: 388, endPoint y: 219, distance: 167.6
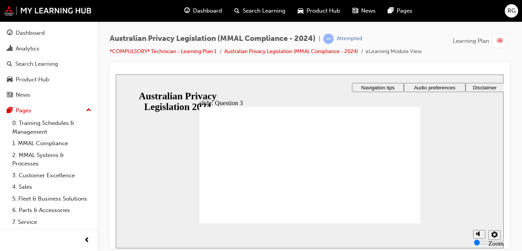
checkbox input "true"
click at [224, 224] on section "Playback Speed 2 1.75 1.5 1.25 0.75" at bounding box center [310, 235] width 388 height 25
checkbox input "true"
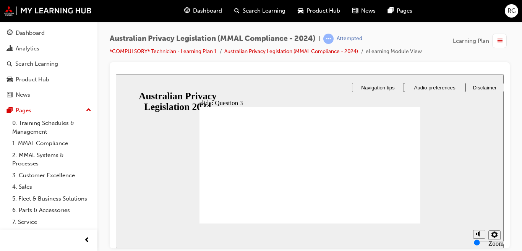
radio input "true"
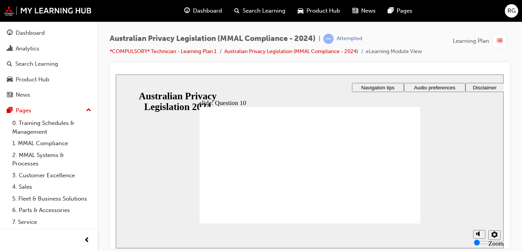
radio input "true"
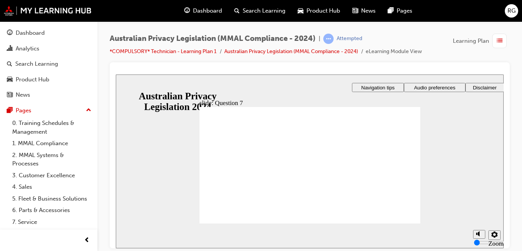
radio input "true"
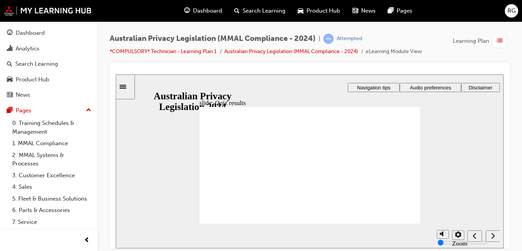
drag, startPoint x: 341, startPoint y: 185, endPoint x: 305, endPoint y: 195, distance: 37.3
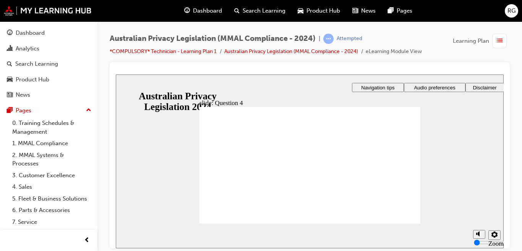
radio input "true"
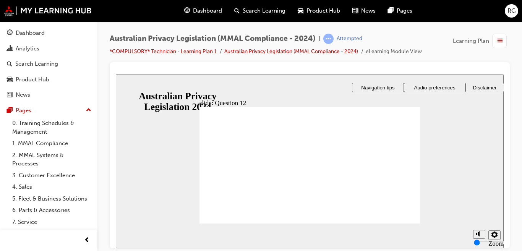
checkbox input "true"
radio input "true"
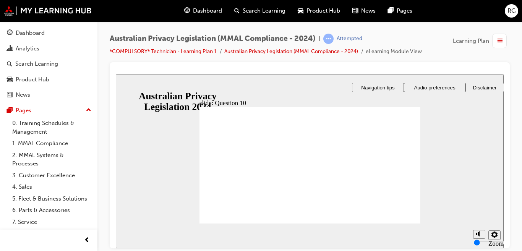
radio input "true"
click at [406, 223] on section "Playback Speed 2 1.75 1.5 1.25 0.75" at bounding box center [310, 235] width 388 height 25
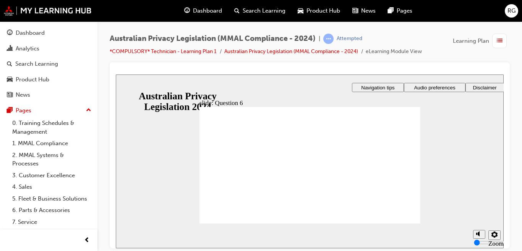
radio input "true"
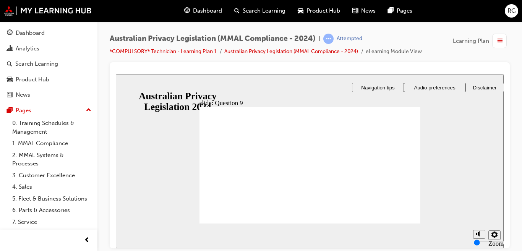
drag, startPoint x: 223, startPoint y: 169, endPoint x: 226, endPoint y: 184, distance: 15.5
radio input "true"
drag, startPoint x: 412, startPoint y: 220, endPoint x: 409, endPoint y: 195, distance: 25.3
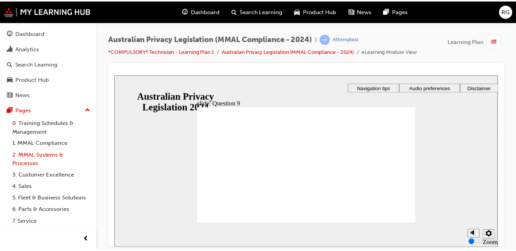
scroll to position [42, 0]
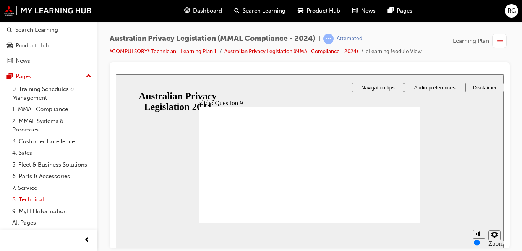
click at [35, 197] on link "8. Technical" at bounding box center [51, 200] width 85 height 12
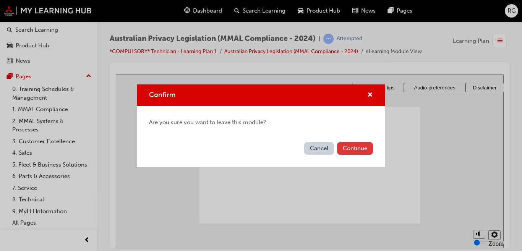
click at [359, 149] on button "Continue" at bounding box center [355, 148] width 36 height 13
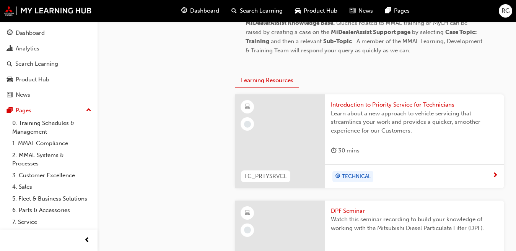
scroll to position [406, 0]
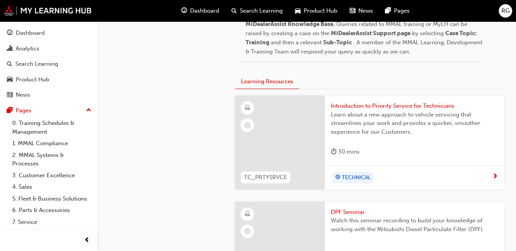
click at [392, 180] on div "TECHNICAL" at bounding box center [411, 177] width 161 height 11
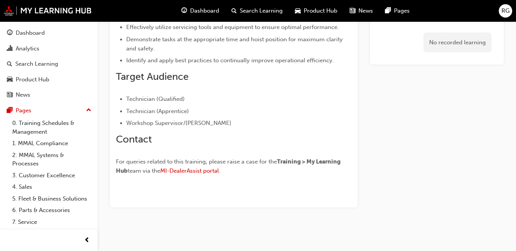
scroll to position [166, 0]
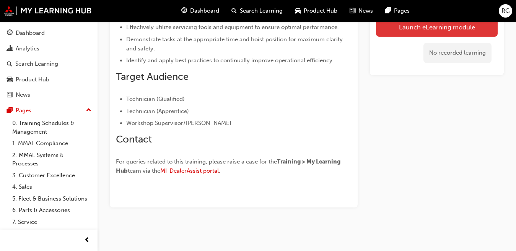
click at [422, 36] on link "Launch eLearning module" at bounding box center [437, 27] width 122 height 19
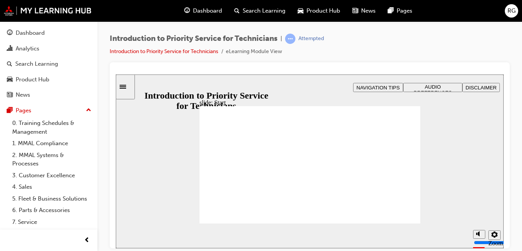
drag, startPoint x: 428, startPoint y: 79, endPoint x: 428, endPoint y: 86, distance: 7.7
click at [428, 86] on div "slide: Hello and welcome Rectangle 1 Rectangle 3 Hello and welcome This Introdu…" at bounding box center [310, 161] width 388 height 174
click at [428, 86] on span "AUDIO PREFERENCES" at bounding box center [433, 89] width 38 height 11
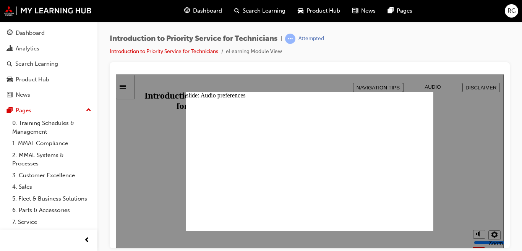
click at [171, 191] on div at bounding box center [310, 161] width 388 height 174
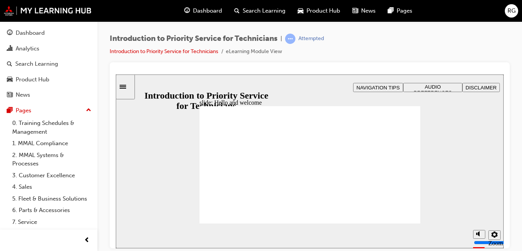
drag, startPoint x: 244, startPoint y: 194, endPoint x: 249, endPoint y: 195, distance: 4.3
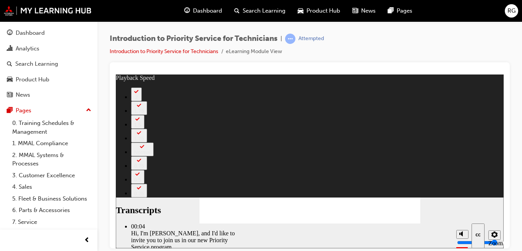
type input "104"
type input "127"
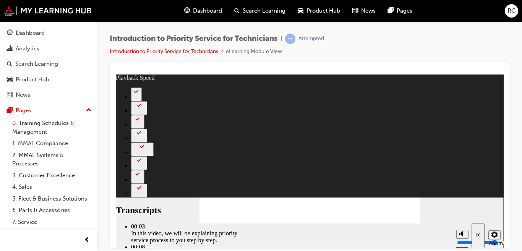
type input "118"
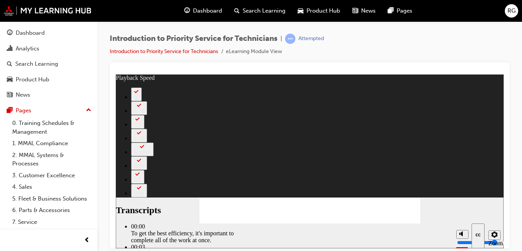
type input "2"
type input "9"
type input "219"
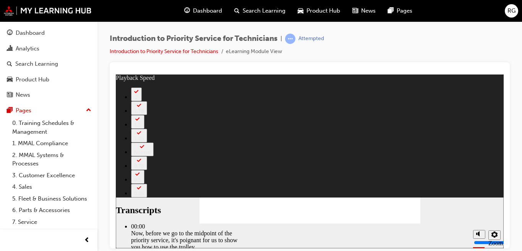
type input "67"
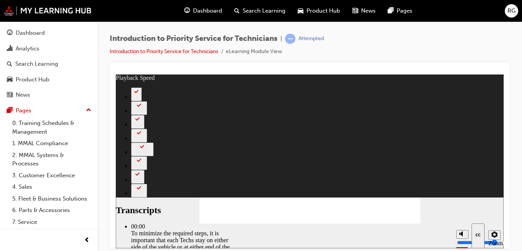
type input "308"
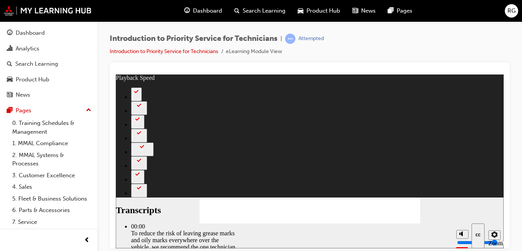
type input "39"
click at [461, 208] on polygon "Mute (Ctrl+Alt+M)" at bounding box center [462, 204] width 2 height 5
type input "0"
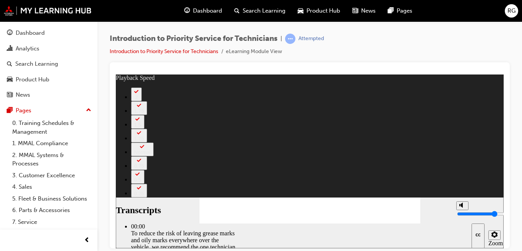
type input "40"
type input "0"
type input "511"
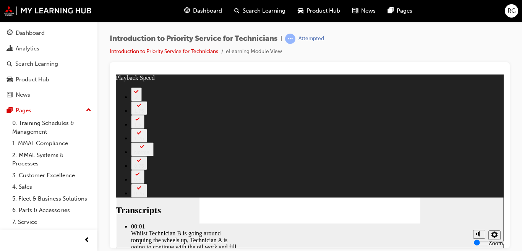
type input "406"
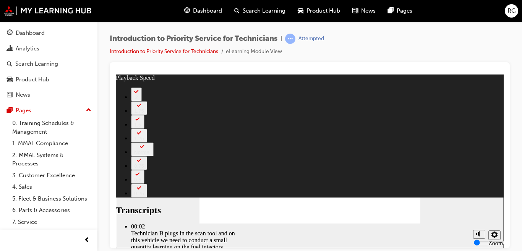
type input "44"
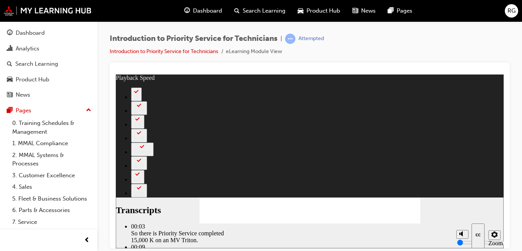
type input "33"
type input "37"
click at [461, 208] on polygon "Unmute (Ctrl+Alt+M)" at bounding box center [462, 204] width 2 height 5
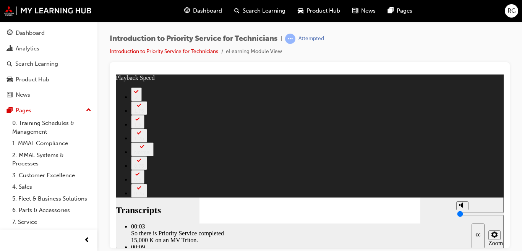
type input "8"
type input "37"
type input "8"
type input "38"
type input "3"
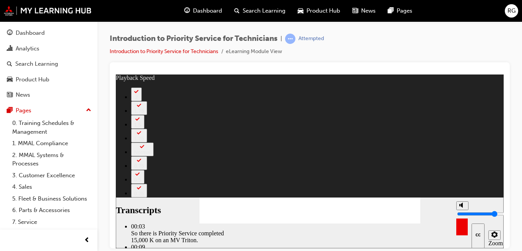
type input "39"
type input "3"
click at [463, 216] on input "volume" at bounding box center [481, 214] width 49 height 6
type input "44"
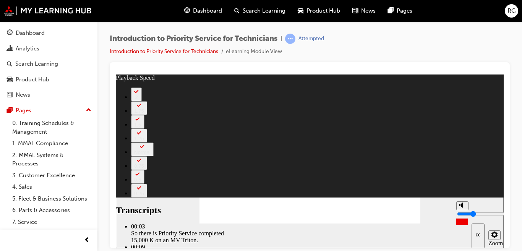
type input "2"
type input "44"
type input "2"
type input "1"
type input "45"
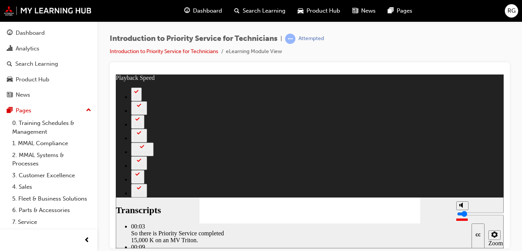
type input "1"
type input "47"
type input "2"
type input "47"
type input "2"
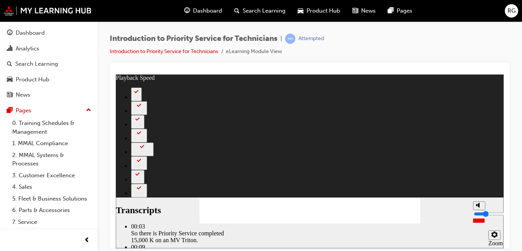
type input "125"
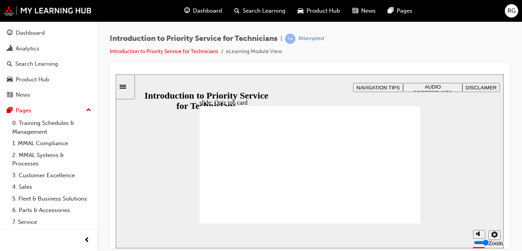
click at [479, 234] on polygon "Mute (Ctrl+Alt+M)" at bounding box center [479, 233] width 2 height 5
type input "0"
radio input "true"
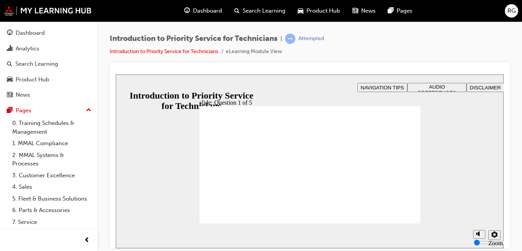
radio input "true"
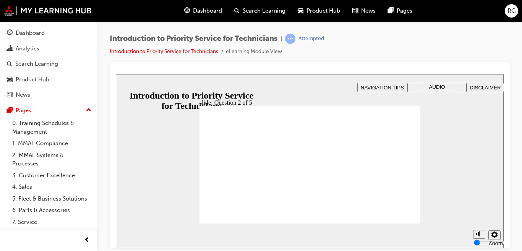
checkbox input "true"
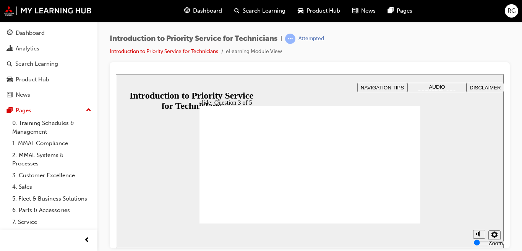
checkbox input "true"
drag, startPoint x: 231, startPoint y: 182, endPoint x: 356, endPoint y: 156, distance: 127.9
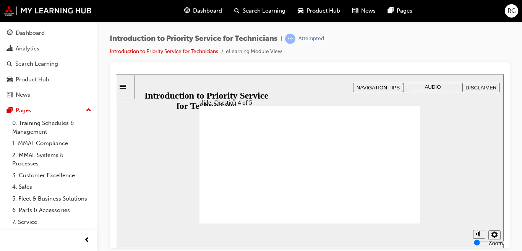
drag, startPoint x: 262, startPoint y: 190, endPoint x: 219, endPoint y: 161, distance: 52.2
drag, startPoint x: 303, startPoint y: 188, endPoint x: 262, endPoint y: 164, distance: 47.9
drag, startPoint x: 365, startPoint y: 193, endPoint x: 315, endPoint y: 166, distance: 57.0
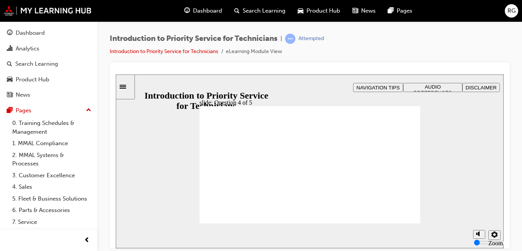
checkbox input "true"
checkbox input "false"
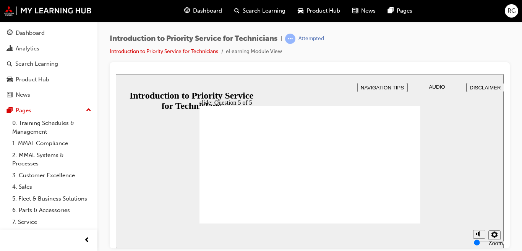
checkbox input "true"
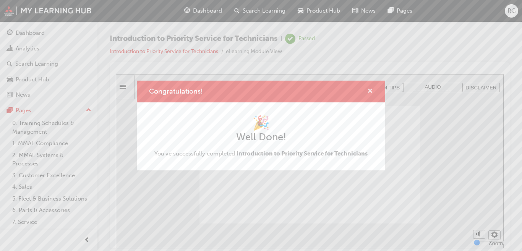
click at [370, 91] on span "cross-icon" at bounding box center [370, 91] width 6 height 7
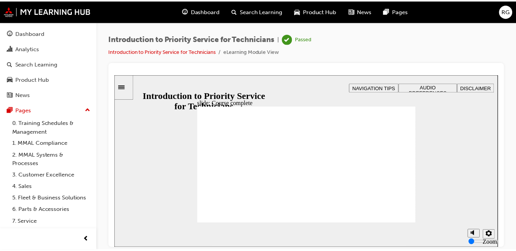
scroll to position [42, 0]
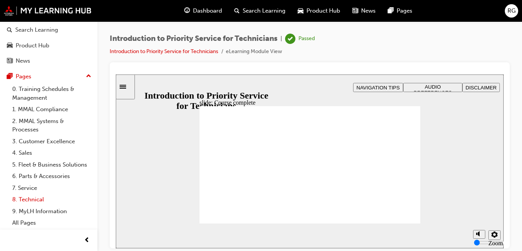
click at [37, 201] on link "8. Technical" at bounding box center [51, 200] width 85 height 12
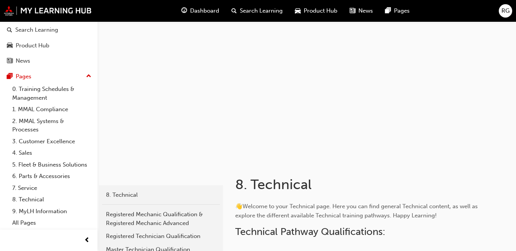
scroll to position [104, 0]
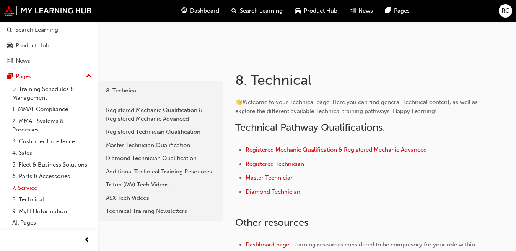
click at [39, 187] on link "7. Service" at bounding box center [51, 188] width 85 height 12
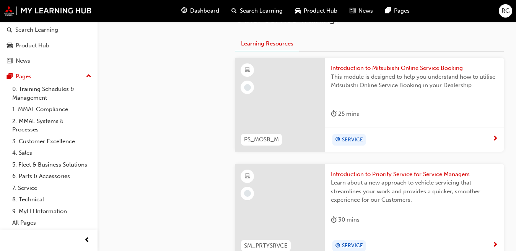
scroll to position [310, 0]
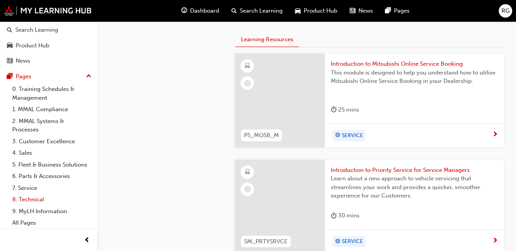
click at [32, 200] on link "8. Technical" at bounding box center [51, 200] width 85 height 12
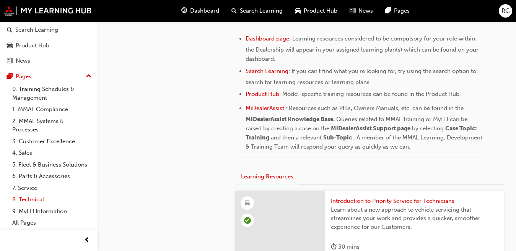
click at [47, 197] on link "8. Technical" at bounding box center [51, 200] width 85 height 12
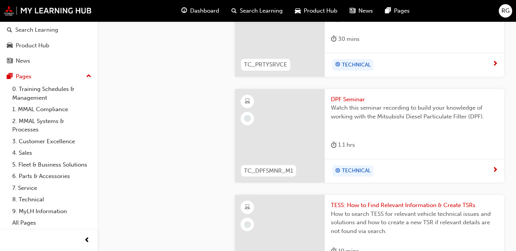
scroll to position [520, 0]
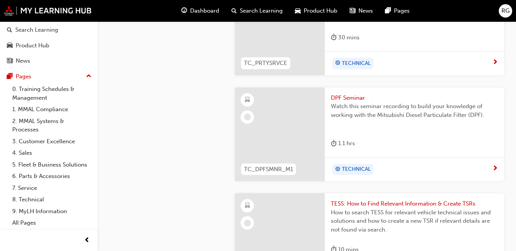
click at [392, 174] on div "TECHNICAL" at bounding box center [411, 169] width 161 height 11
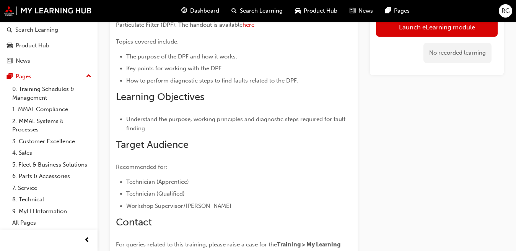
scroll to position [81, 0]
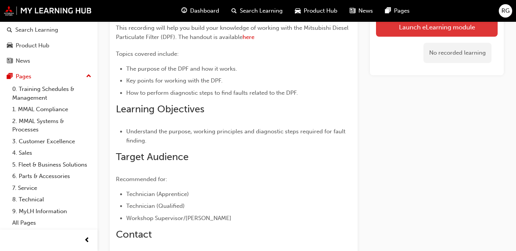
click at [439, 23] on link "Launch eLearning module" at bounding box center [437, 27] width 122 height 19
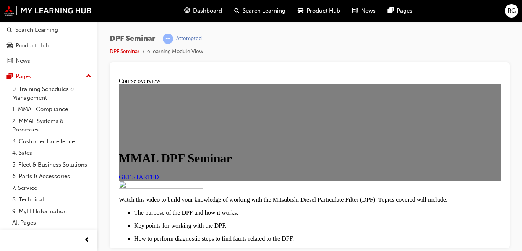
scroll to position [16, 0]
click at [159, 180] on span "GET STARTED" at bounding box center [139, 177] width 40 height 6
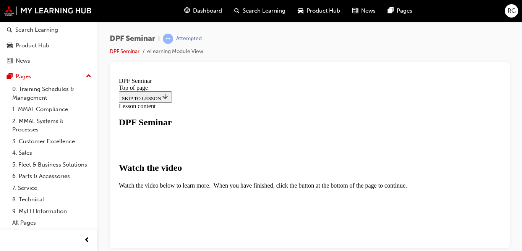
scroll to position [365, 0]
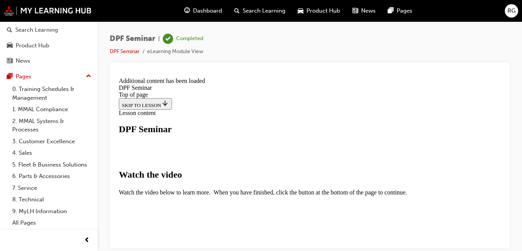
scroll to position [137, 0]
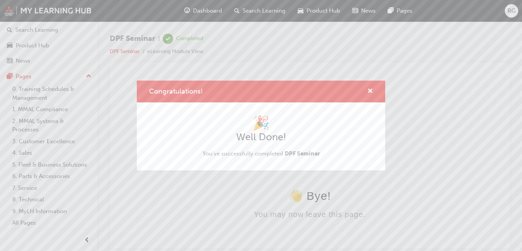
scroll to position [0, 0]
click at [372, 90] on span "cross-icon" at bounding box center [370, 91] width 6 height 7
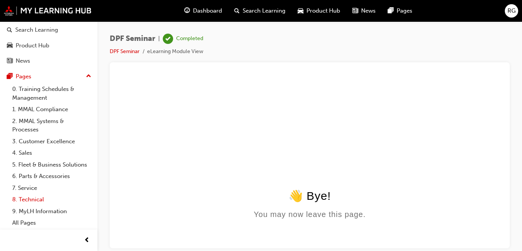
click at [39, 200] on link "8. Technical" at bounding box center [51, 200] width 85 height 12
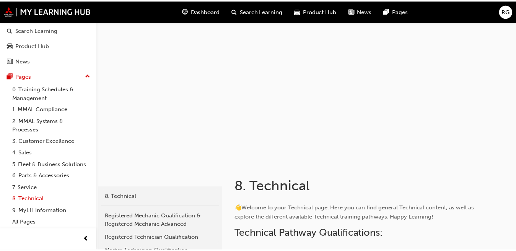
scroll to position [422, 0]
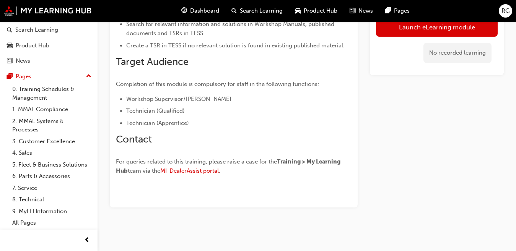
scroll to position [43, 0]
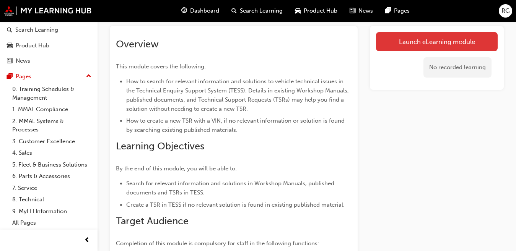
click at [410, 44] on link "Launch eLearning module" at bounding box center [437, 41] width 122 height 19
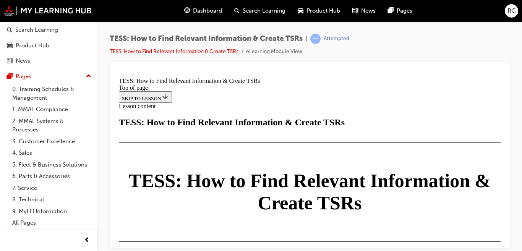
scroll to position [490, 0]
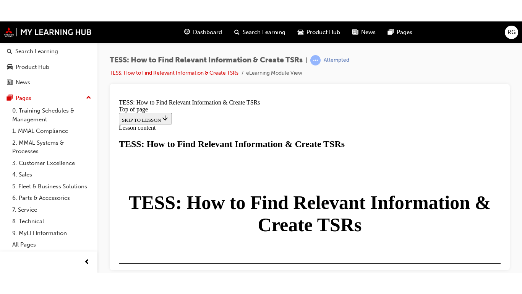
scroll to position [465, 0]
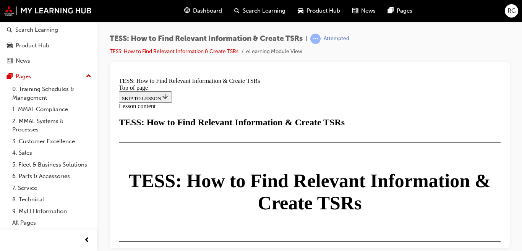
drag, startPoint x: 476, startPoint y: 235, endPoint x: 453, endPoint y: 245, distance: 25.4
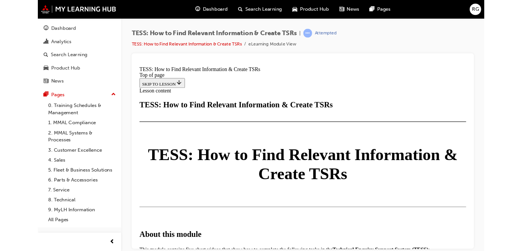
scroll to position [0, 0]
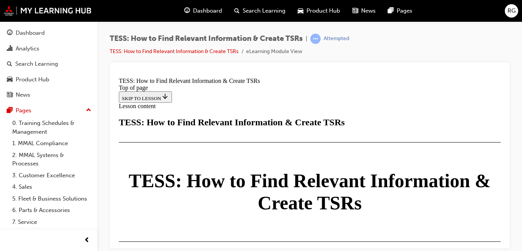
scroll to position [1179, 0]
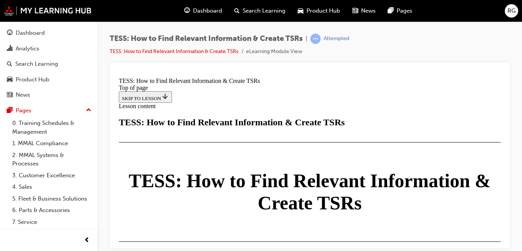
scroll to position [1458, 0]
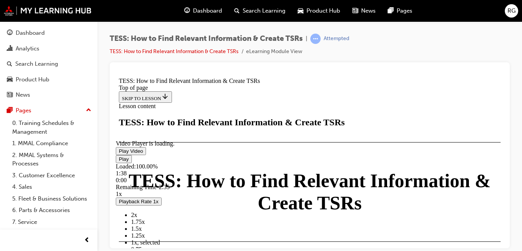
scroll to position [1814, 0]
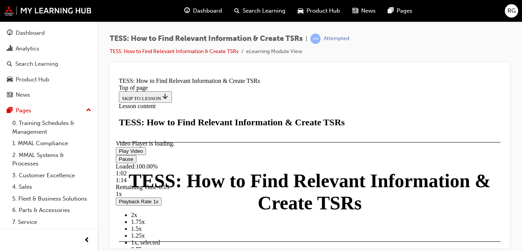
scroll to position [1915, 0]
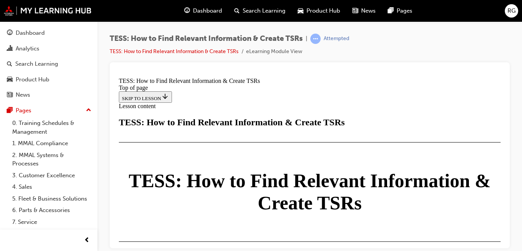
scroll to position [1533, 0]
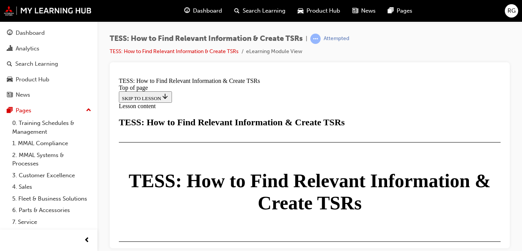
scroll to position [1813, 0]
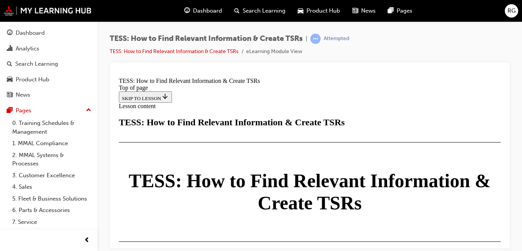
scroll to position [1915, 0]
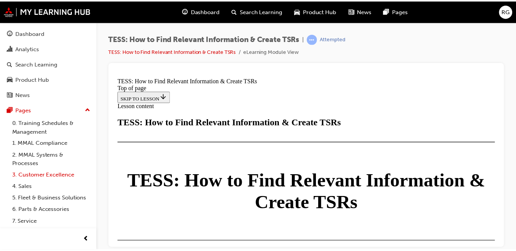
scroll to position [42, 0]
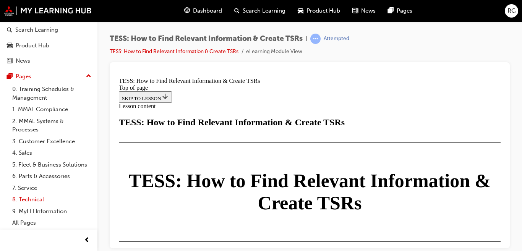
click at [24, 197] on link "8. Technical" at bounding box center [51, 200] width 85 height 12
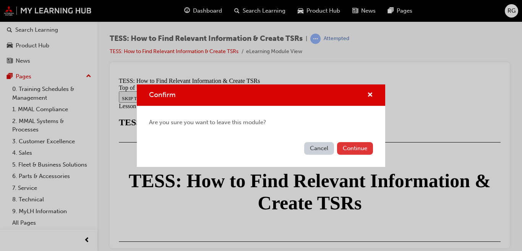
click at [351, 154] on button "Continue" at bounding box center [355, 148] width 36 height 13
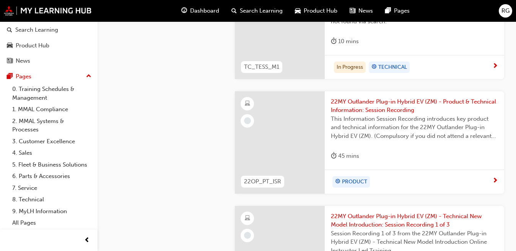
scroll to position [729, 0]
click at [439, 174] on div "PRODUCT" at bounding box center [414, 181] width 179 height 24
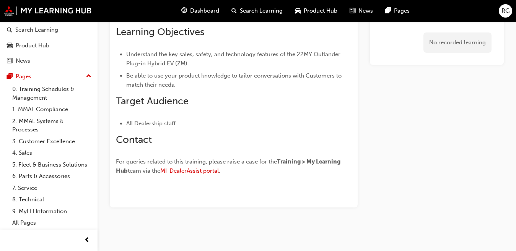
scroll to position [233, 0]
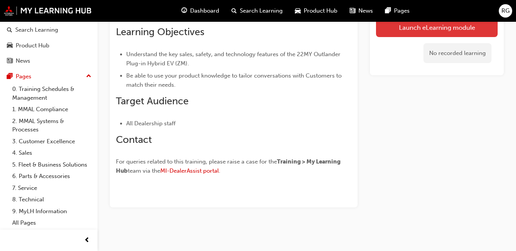
click at [409, 32] on link "Launch eLearning module" at bounding box center [437, 27] width 122 height 19
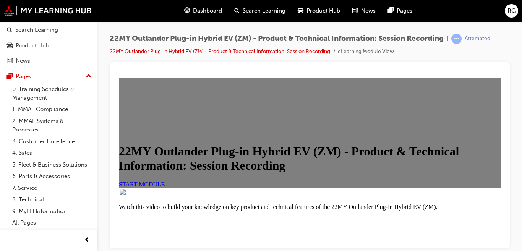
scroll to position [145, 0]
click at [165, 187] on link "START MODULE" at bounding box center [142, 184] width 46 height 6
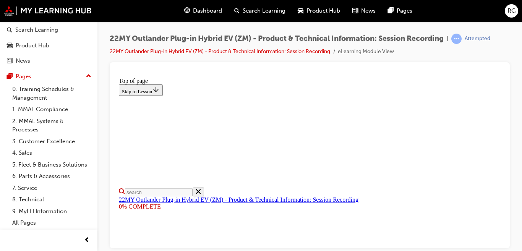
scroll to position [76, 0]
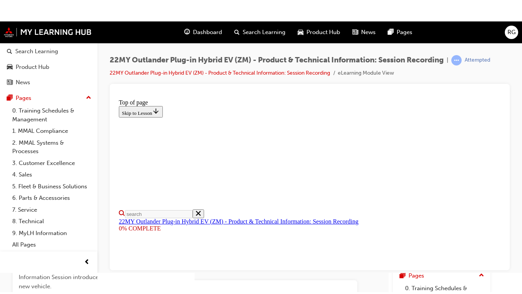
scroll to position [268, 0]
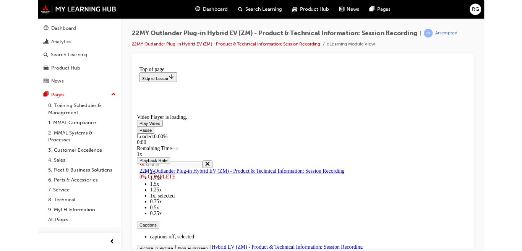
scroll to position [171, 0]
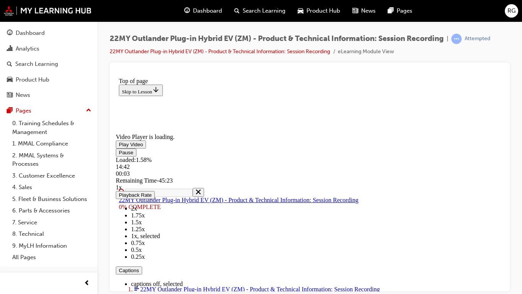
click at [268, 177] on div "Loaded : 1.58% 14:42 00:03" at bounding box center [310, 166] width 388 height 21
click at [504, 177] on div "Loaded : 33.23% 44:51 14:44" at bounding box center [310, 166] width 388 height 21
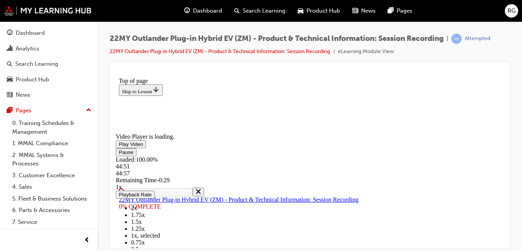
scroll to position [195, 0]
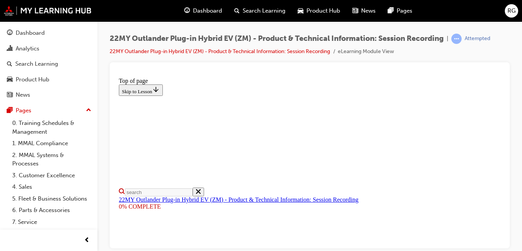
click at [110, 65] on div at bounding box center [310, 155] width 400 height 186
click at [107, 218] on div "22MY Outlander Plug-in Hybrid EV (ZM) - Product & Technical Information: Sessio…" at bounding box center [309, 126] width 425 height 211
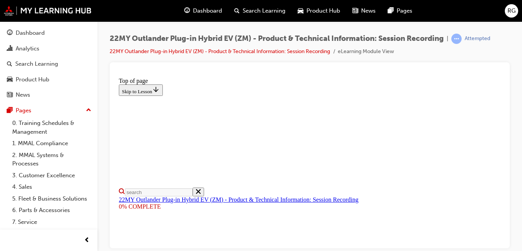
scroll to position [267, 0]
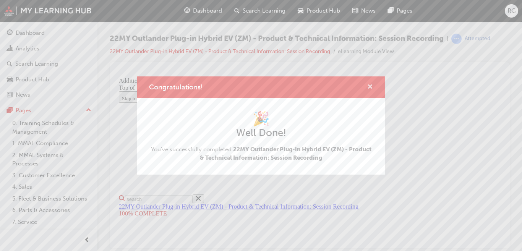
click at [369, 84] on span "cross-icon" at bounding box center [370, 87] width 6 height 7
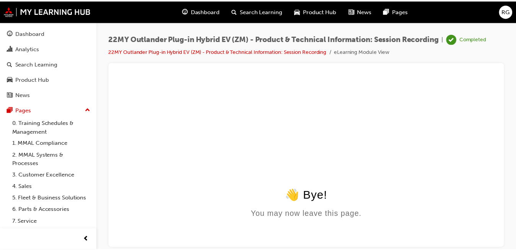
scroll to position [0, 0]
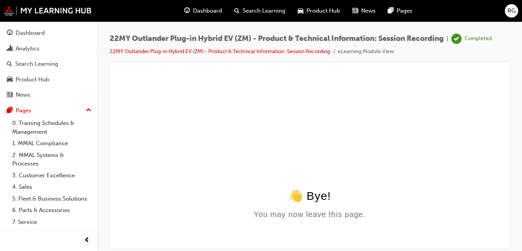
click at [41, 228] on link "8. Technical" at bounding box center [51, 234] width 85 height 12
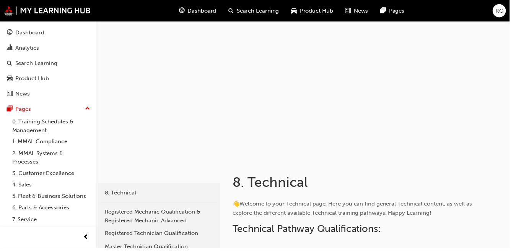
scroll to position [42, 0]
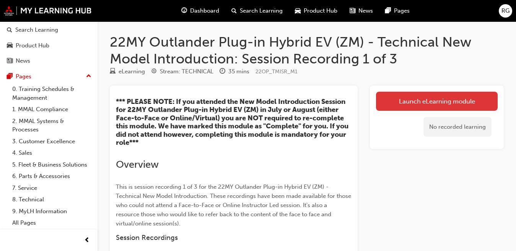
click at [397, 97] on link "Launch eLearning module" at bounding box center [437, 101] width 122 height 19
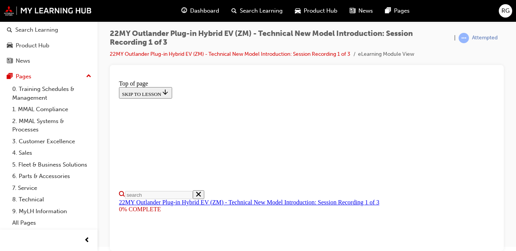
scroll to position [219, 0]
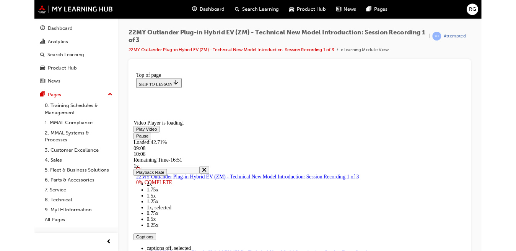
scroll to position [0, 0]
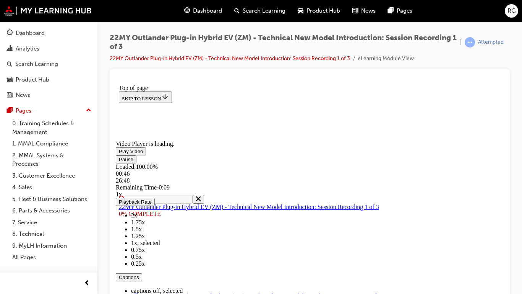
click at [156, 184] on div "Loaded : 100.00% 00:46 26:48" at bounding box center [310, 173] width 388 height 21
click at [164, 177] on div "01:22" at bounding box center [310, 173] width 388 height 7
click at [172, 177] on div "01:55" at bounding box center [310, 173] width 388 height 7
click at [231, 138] on video "Video player. You can use the space bar to toggle playback and arrow keys to sc…" at bounding box center [173, 109] width 115 height 57
click at [179, 184] on div "Loaded : 100.00% 02:24 01:58" at bounding box center [310, 173] width 388 height 21
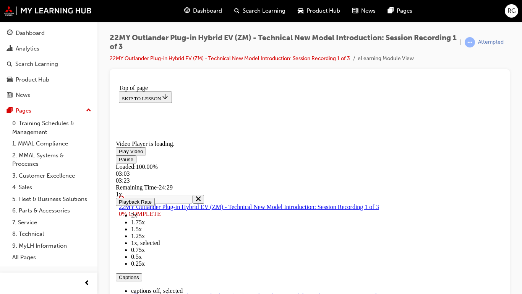
click at [188, 177] on div "03:03" at bounding box center [310, 173] width 388 height 7
click at [231, 138] on video "Video player. You can use the space bar to toggle playback and arrow keys to sc…" at bounding box center [173, 109] width 115 height 57
click at [504, 184] on div "Loaded : 100.00% 26:57 03:03" at bounding box center [310, 173] width 388 height 21
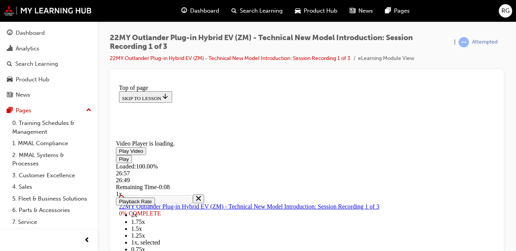
scroll to position [203, 0]
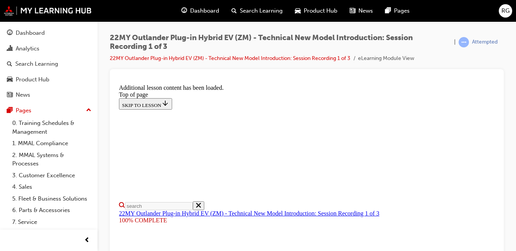
scroll to position [336, 0]
